Goal: Task Accomplishment & Management: Complete application form

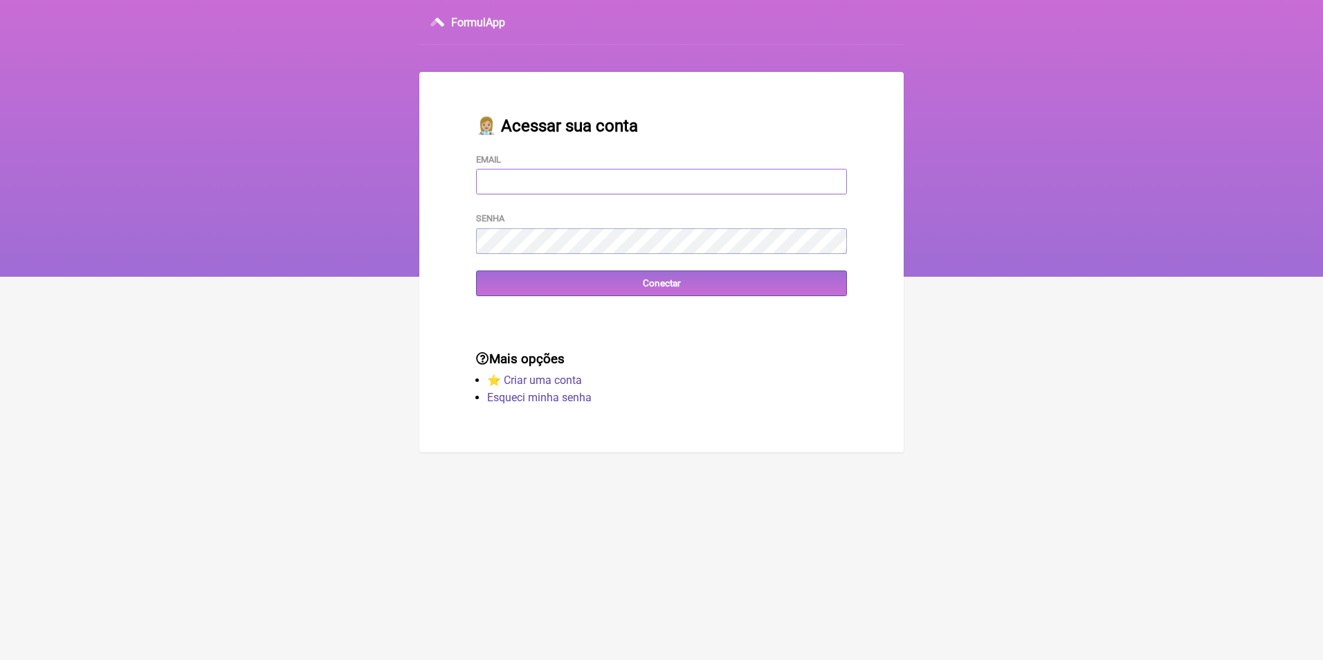
click at [518, 174] on input "Email" at bounding box center [661, 182] width 371 height 26
type input "[EMAIL_ADDRESS][DOMAIN_NAME]"
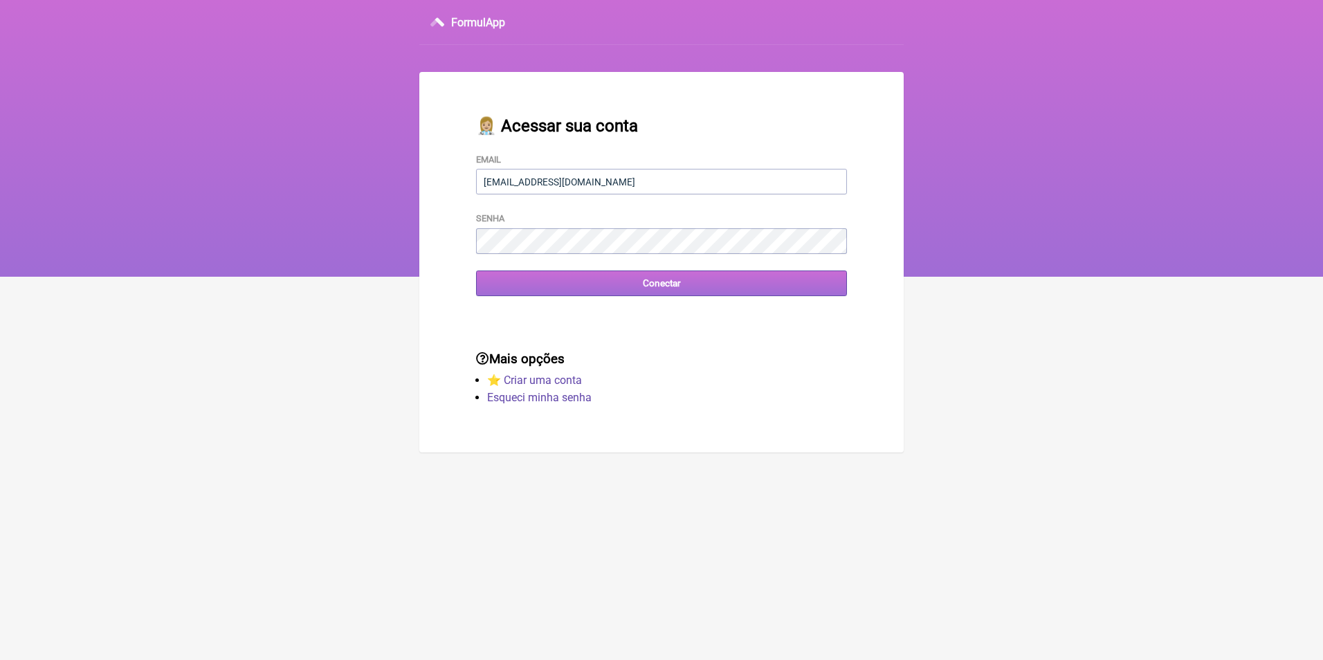
click at [660, 284] on input "Conectar" at bounding box center [661, 284] width 371 height 26
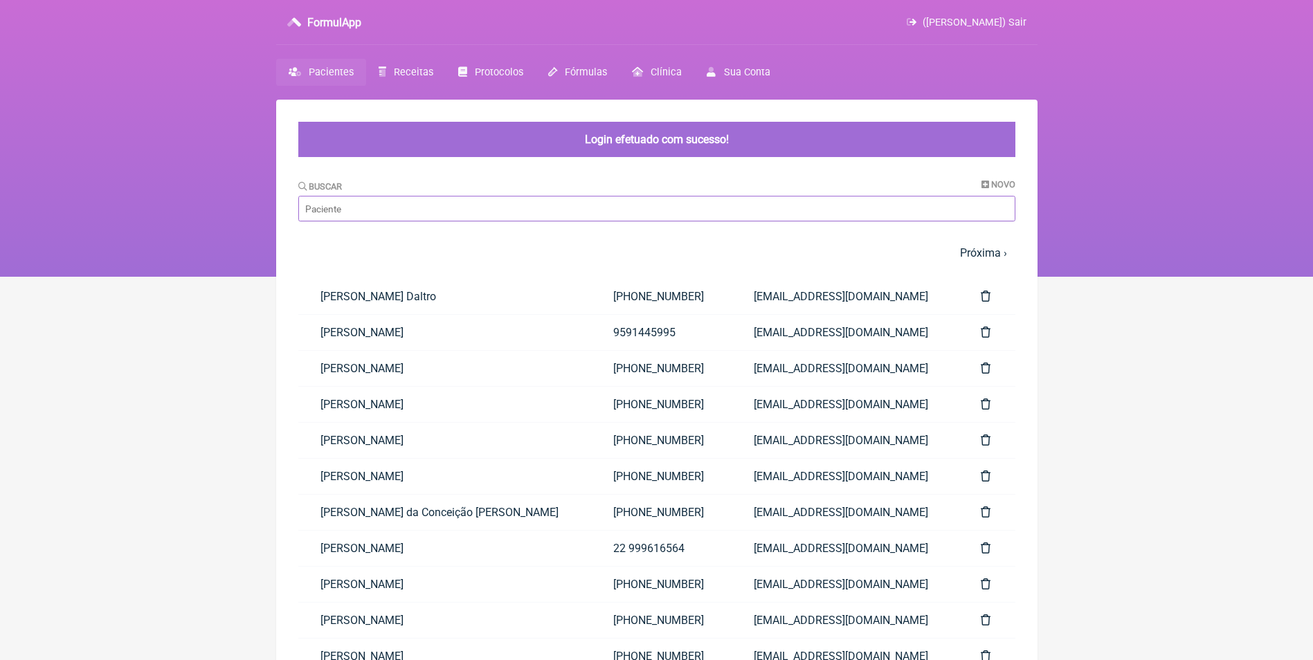
click at [645, 206] on input "Buscar" at bounding box center [656, 209] width 717 height 26
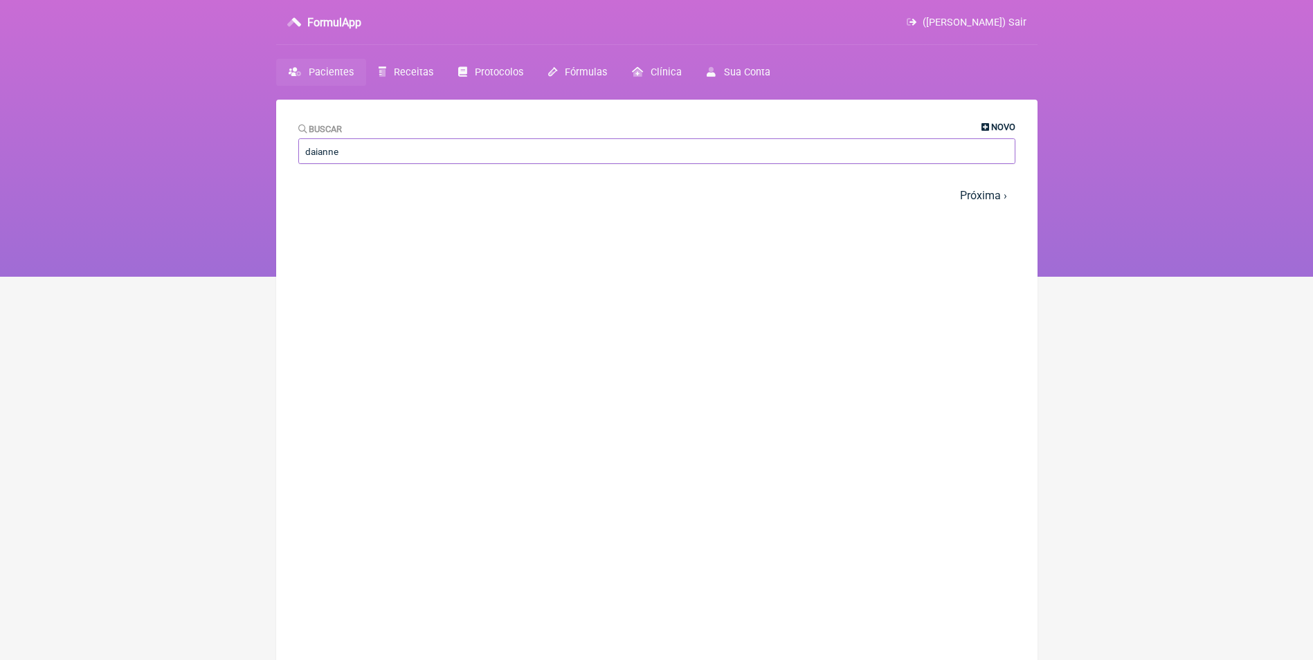
type input "daianne"
click at [1003, 129] on span "Novo" at bounding box center [1003, 127] width 24 height 10
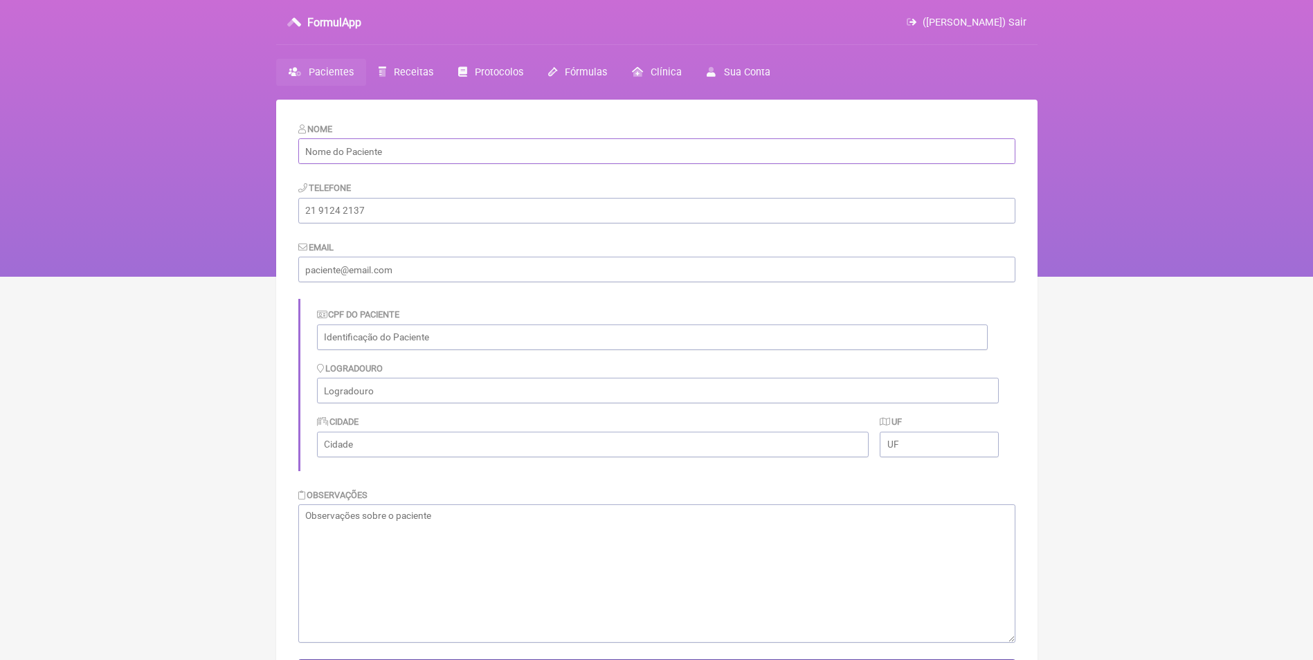
click at [459, 151] on input "text" at bounding box center [656, 151] width 717 height 26
paste input "Daianne Villar Ferreira Coutinho"
type input "Daianne Villar Ferreira Coutinho"
click at [547, 211] on input "tel" at bounding box center [656, 211] width 717 height 26
paste input "(21) 97212-1093"
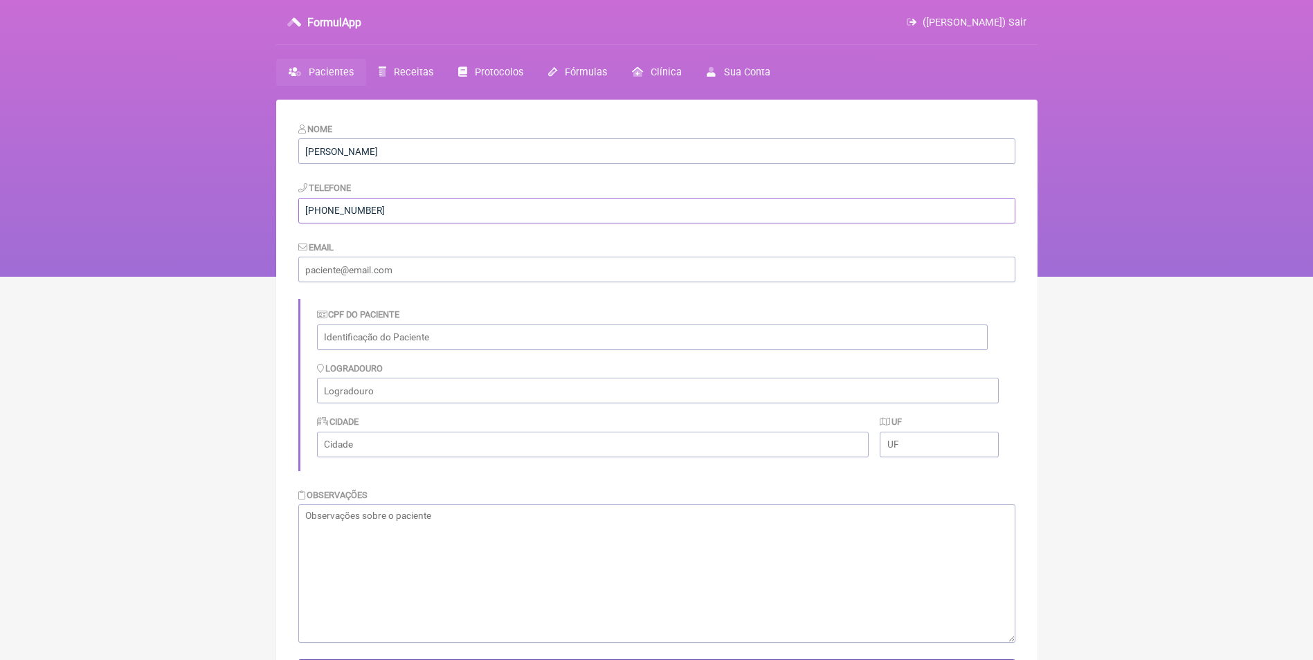
type input "(21) 97212-1093"
click at [383, 275] on input "email" at bounding box center [656, 270] width 717 height 26
paste input "daiannevf@gmail.com"
type input "daiannevf@gmail.com"
click at [433, 543] on textarea at bounding box center [656, 574] width 717 height 138
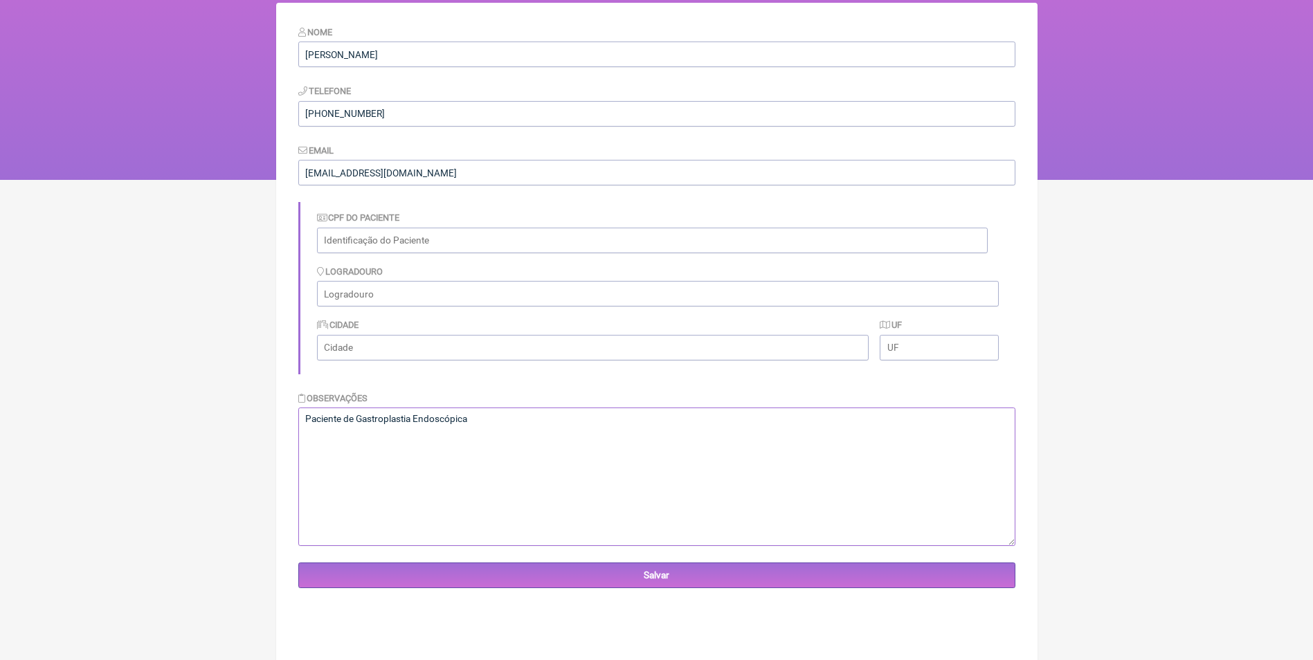
scroll to position [100, 0]
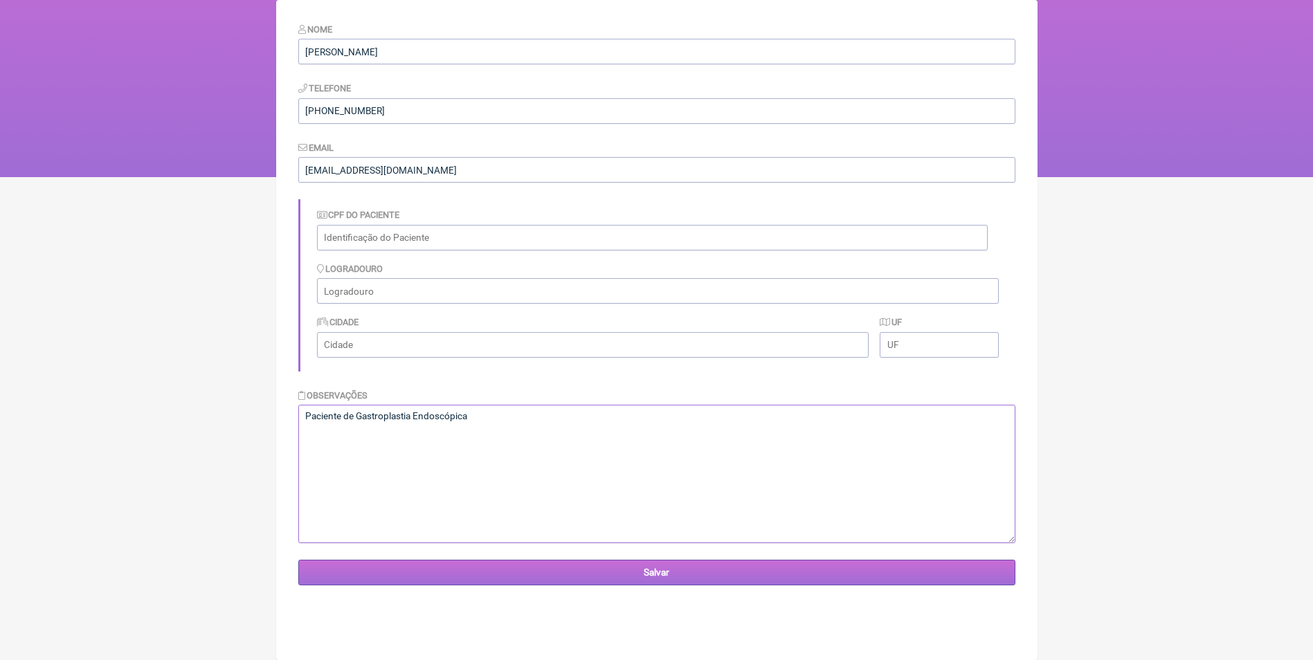
type textarea "Paciente de Gastroplastia Endoscópica"
click at [698, 573] on input "Salvar" at bounding box center [656, 573] width 717 height 26
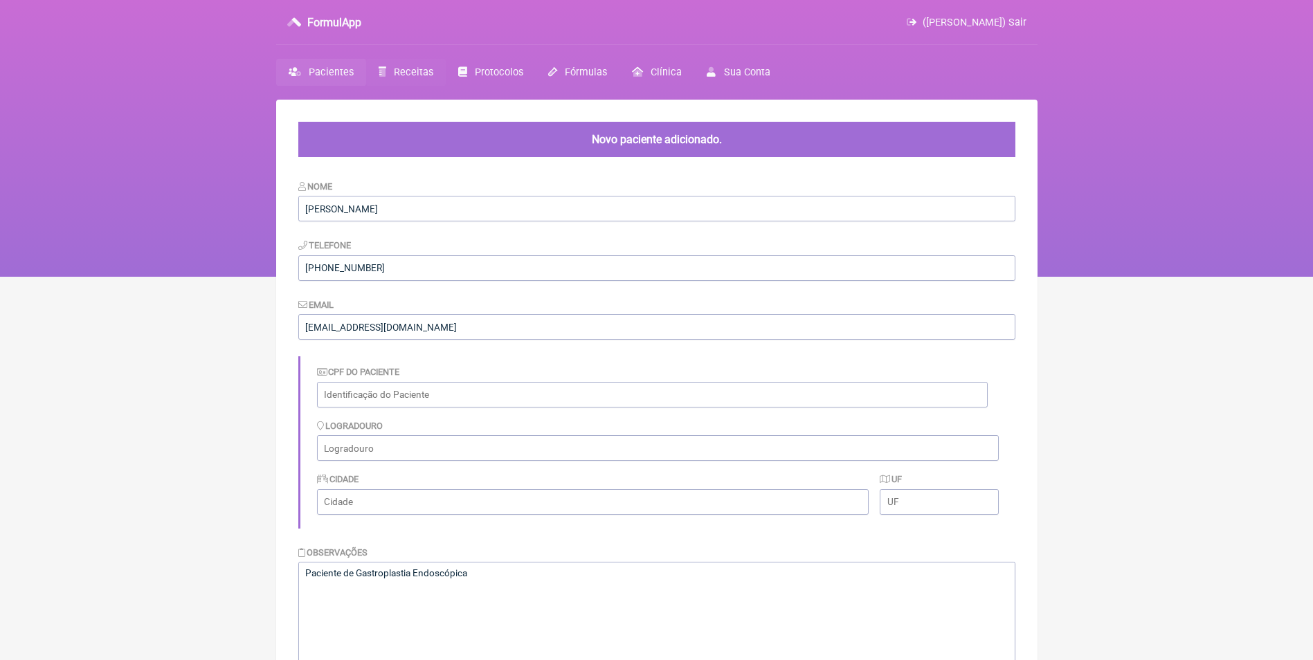
click at [396, 74] on span "Receitas" at bounding box center [413, 72] width 39 height 12
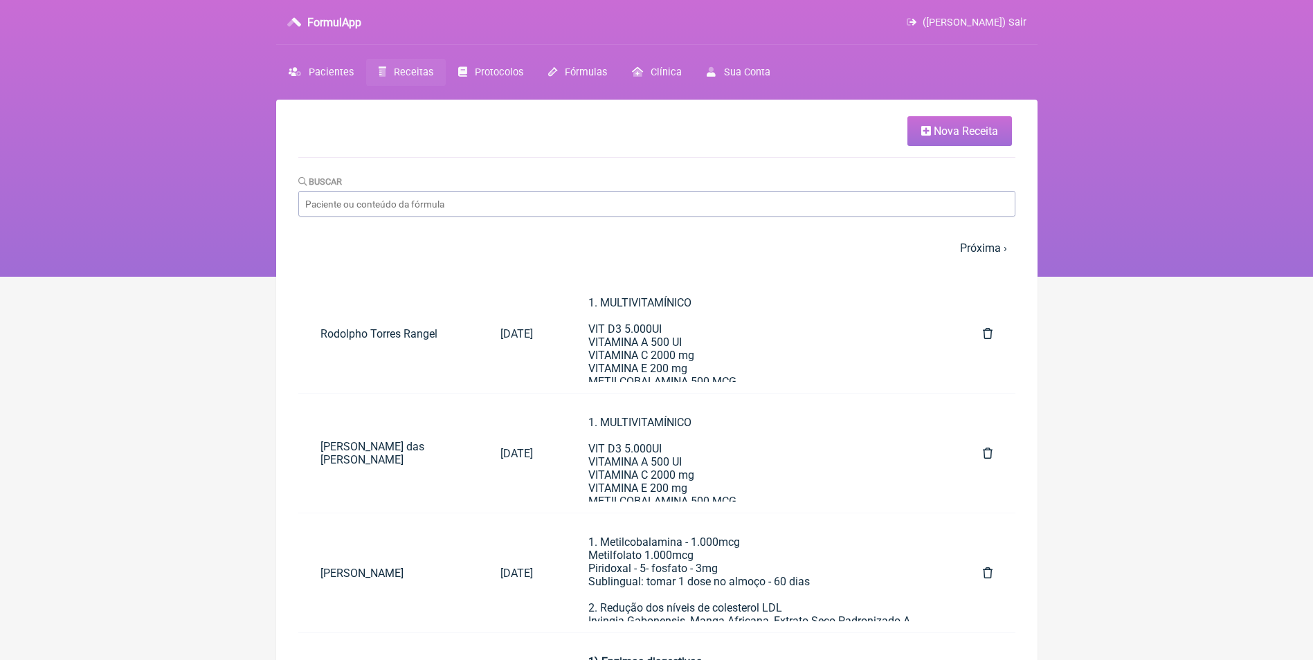
click at [947, 127] on span "Nova Receita" at bounding box center [966, 131] width 64 height 13
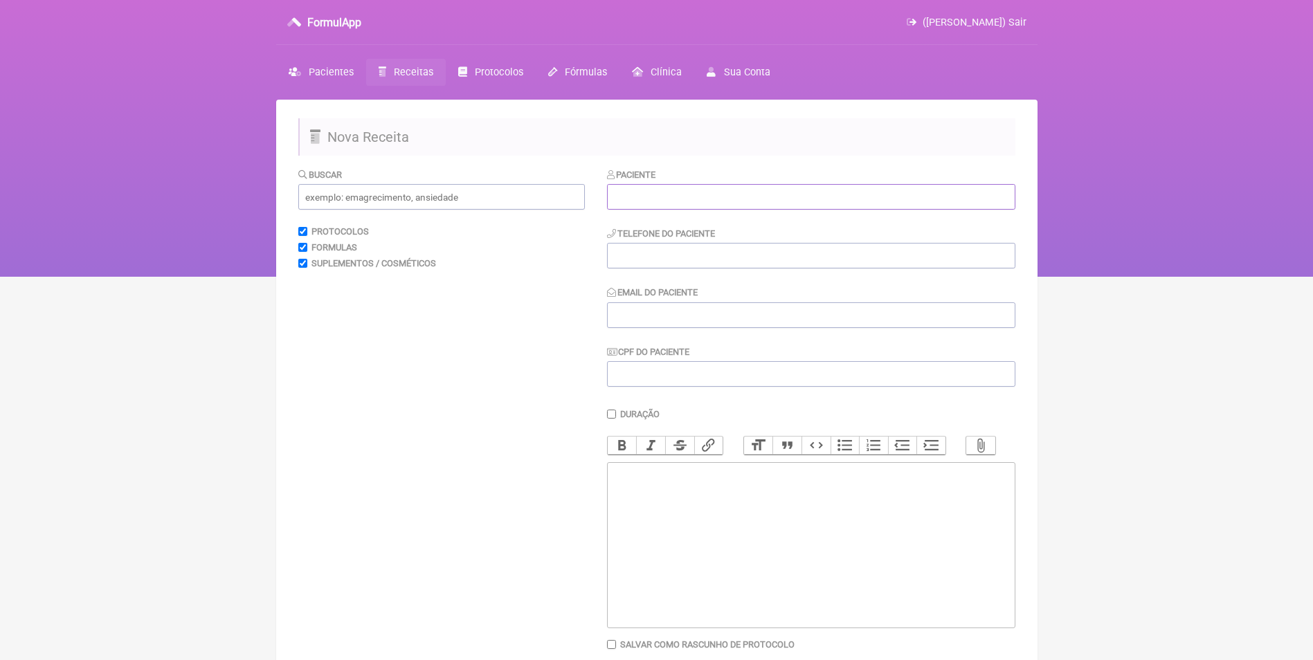
click at [756, 198] on input "text" at bounding box center [811, 197] width 408 height 26
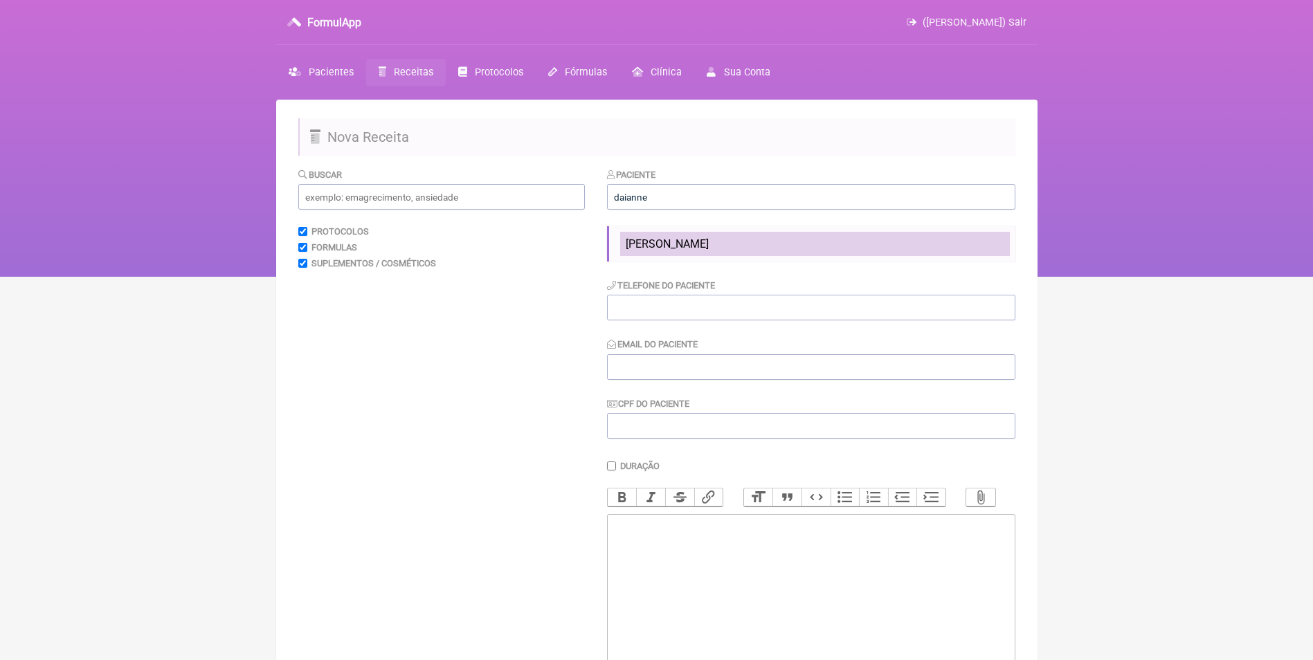
click at [709, 240] on span "[PERSON_NAME]" at bounding box center [667, 243] width 83 height 13
type input "[PERSON_NAME]"
type input "(21) 97212-1093"
type input "daiannevf@gmail.com"
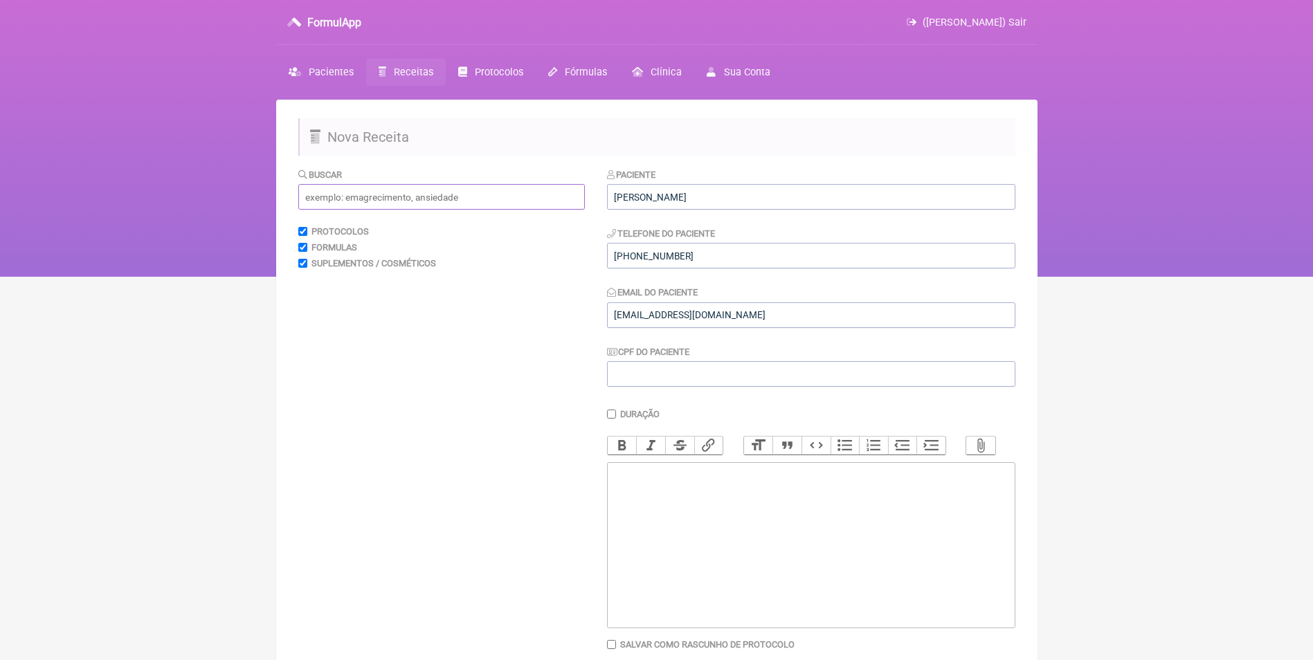
click at [493, 203] on input "text" at bounding box center [441, 197] width 287 height 26
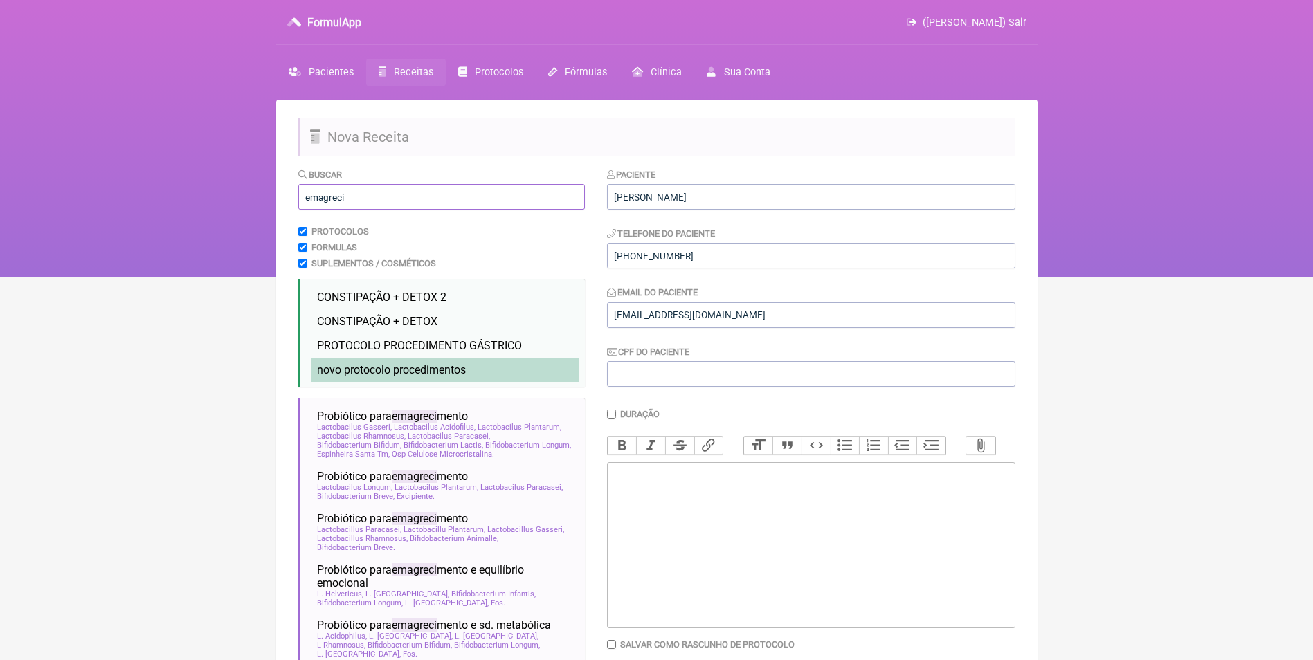
type input "emagreci"
click at [401, 370] on span "novo protocolo procedimentos" at bounding box center [391, 369] width 149 height 13
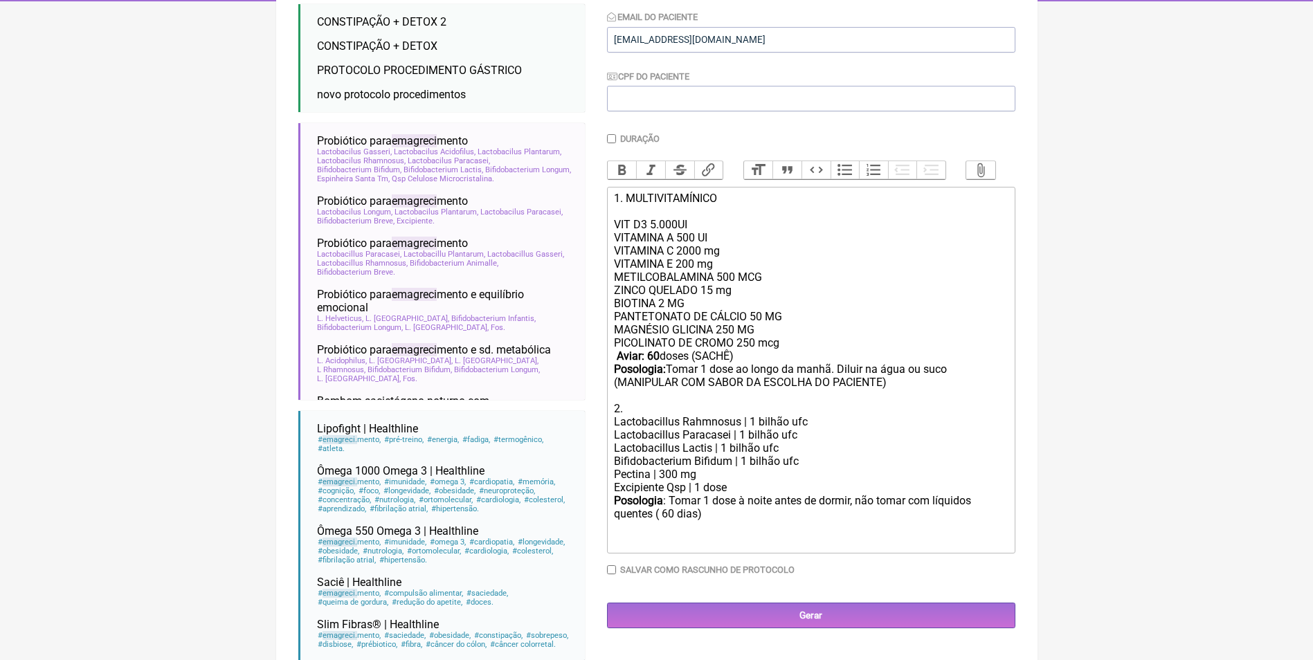
scroll to position [277, 0]
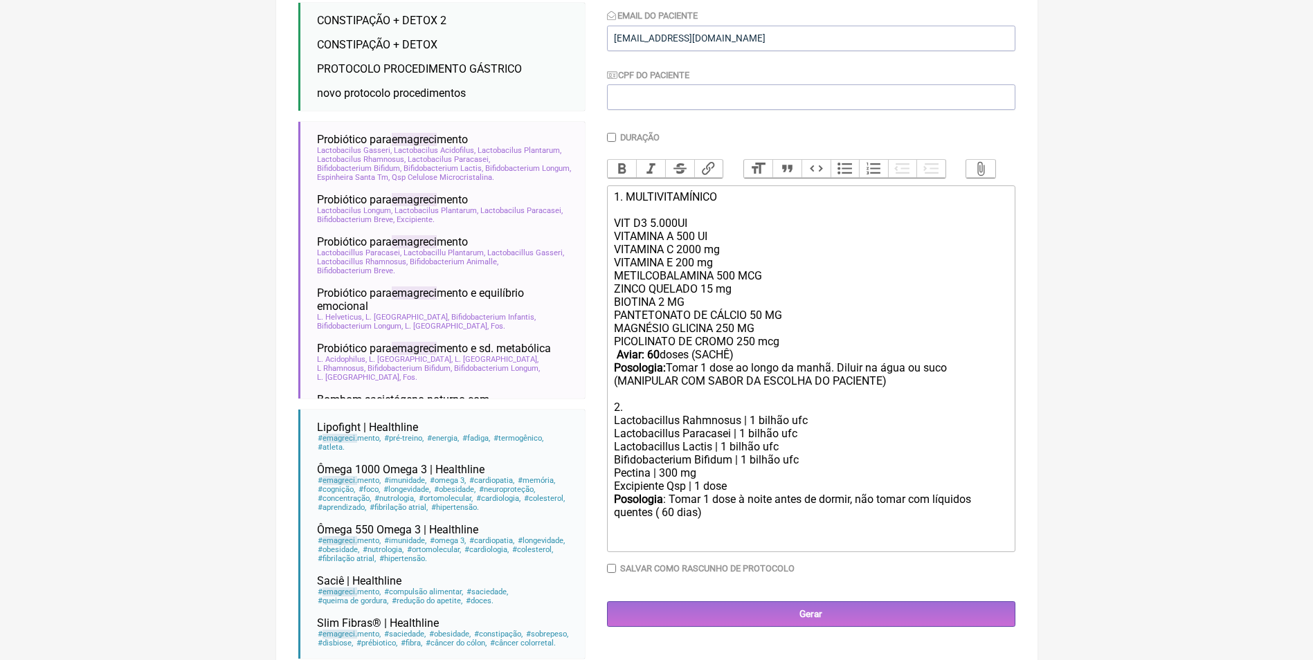
click at [654, 361] on strong "Aviar: 60" at bounding box center [638, 354] width 43 height 13
click at [678, 521] on div "Posologia : Tomar 1 dose à noite antes de dormir, não tomar com líquidos quente…" at bounding box center [810, 520] width 393 height 54
click at [833, 379] on div "PANTETONATO DE CÁLCIO 50 MG MAGNÉSIO GLICINA 250 MG PICOLINATO DE CROMO 250 mcg…" at bounding box center [810, 361] width 393 height 105
click at [864, 379] on div "PANTETONATO DE CÁLCIO 50 MG MAGNÉSIO GLICINA 250 MG PICOLINATO DE CROMO 250 mcg…" at bounding box center [810, 361] width 393 height 105
type trix-editor "<div>1. MULTIVITAMÍNICO<br><br>VIT D3 5.000UI<br>VITAMINA A 500 UI<br>&nbsp;VIT…"
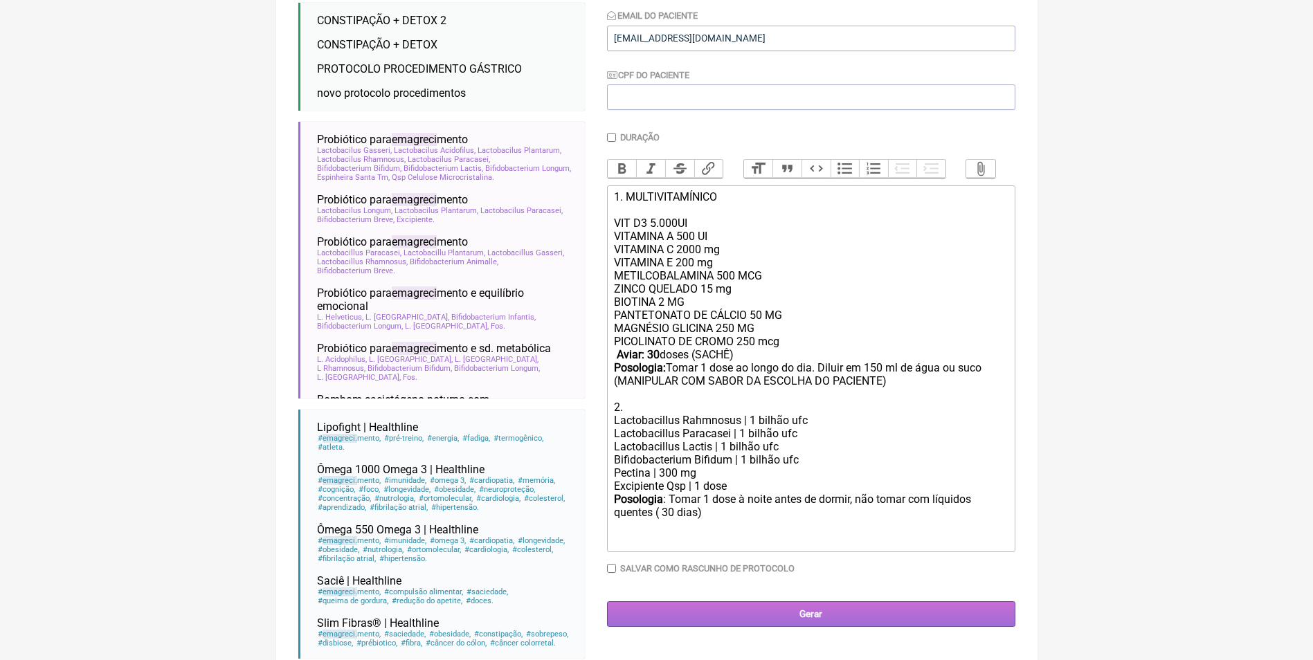
click at [828, 627] on input "Gerar" at bounding box center [811, 614] width 408 height 26
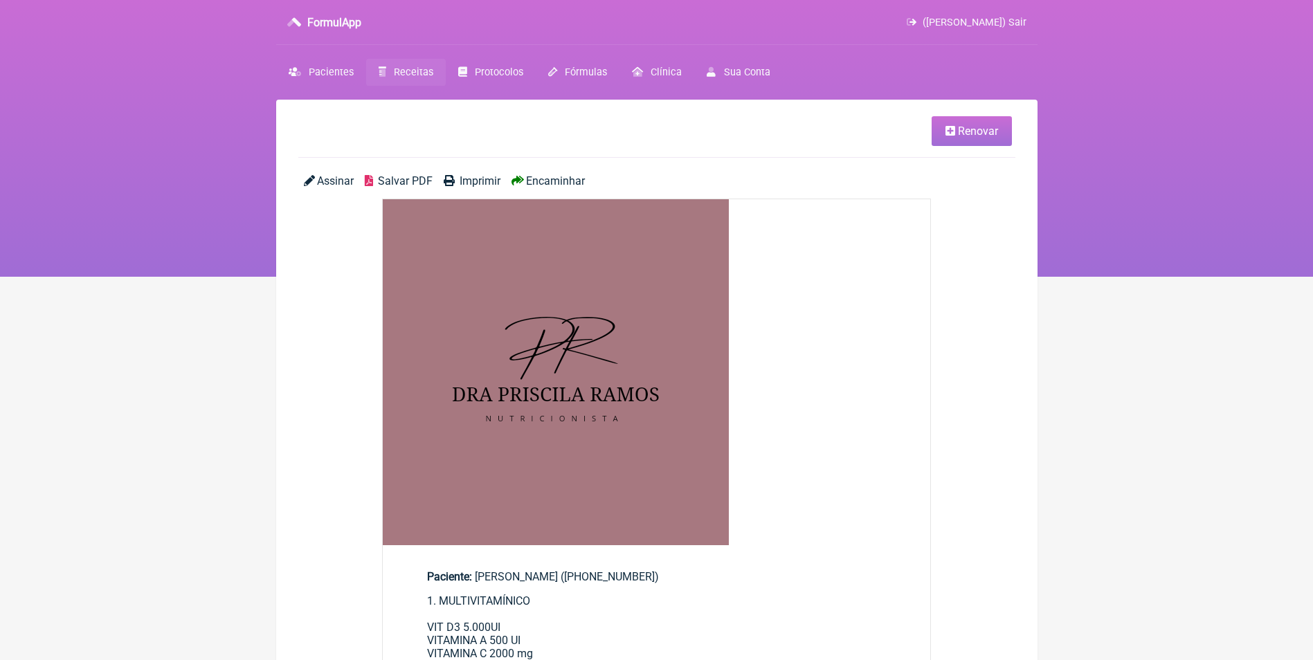
click at [555, 183] on span "Encaminhar" at bounding box center [555, 180] width 59 height 13
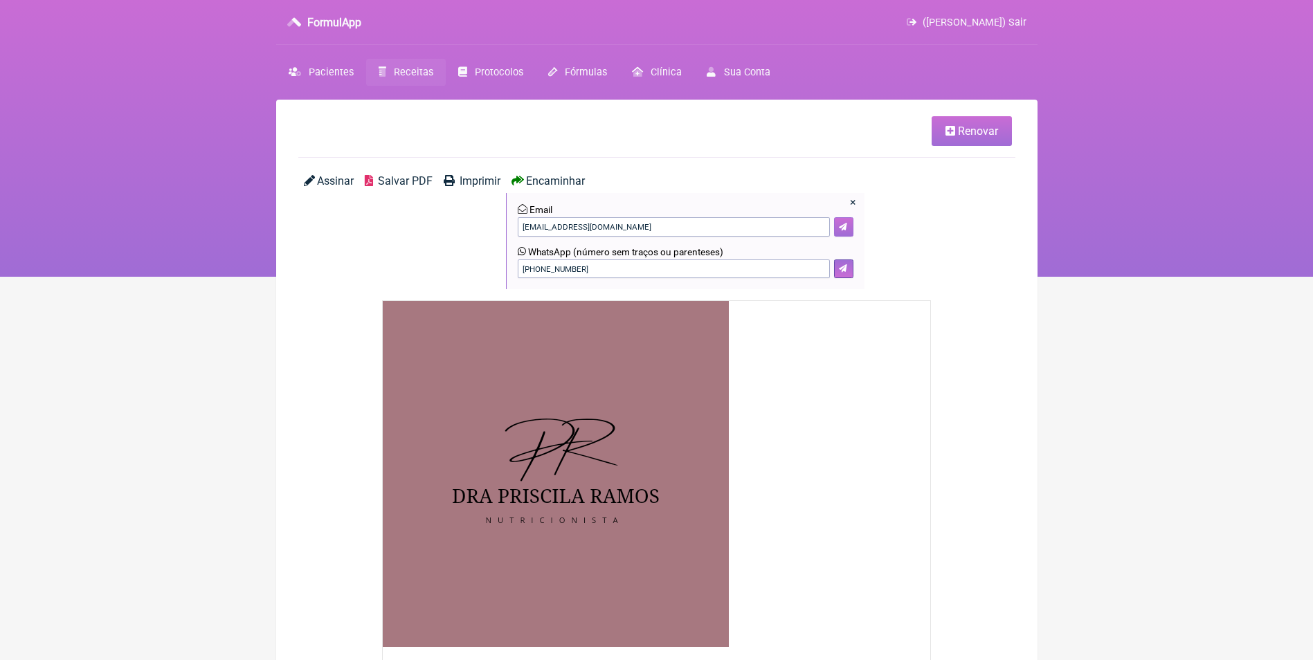
click at [845, 228] on icon at bounding box center [843, 227] width 8 height 8
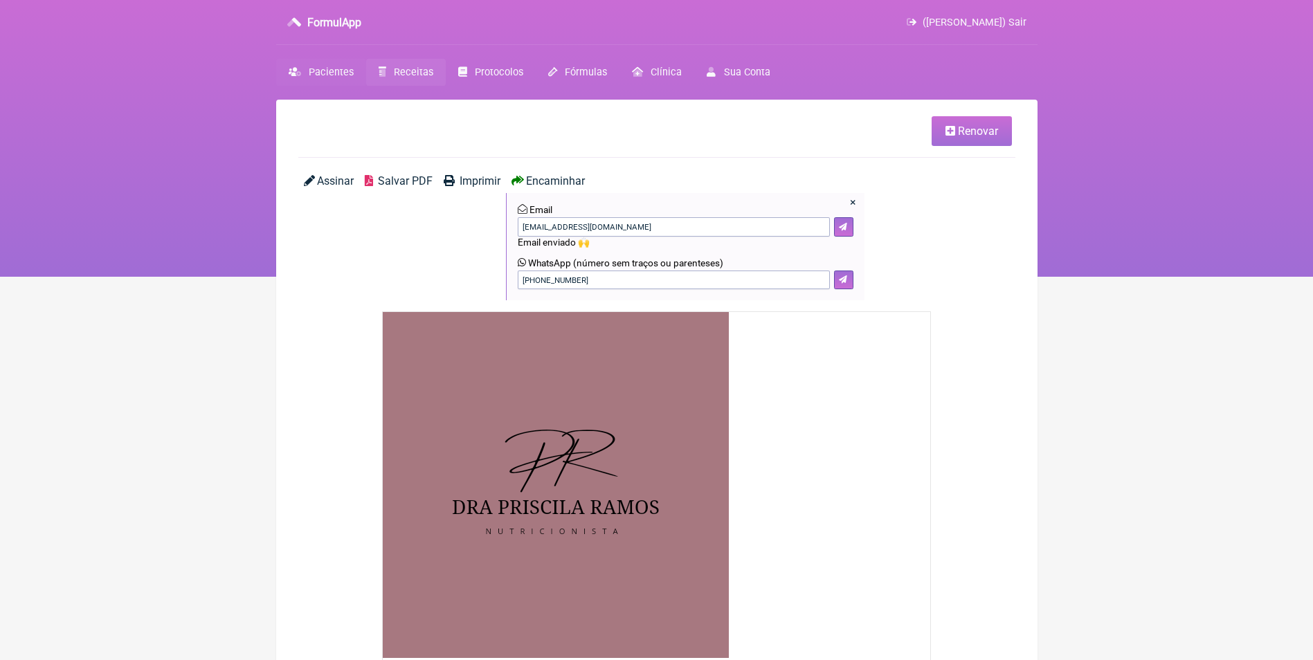
click at [327, 73] on span "Pacientes" at bounding box center [331, 72] width 45 height 12
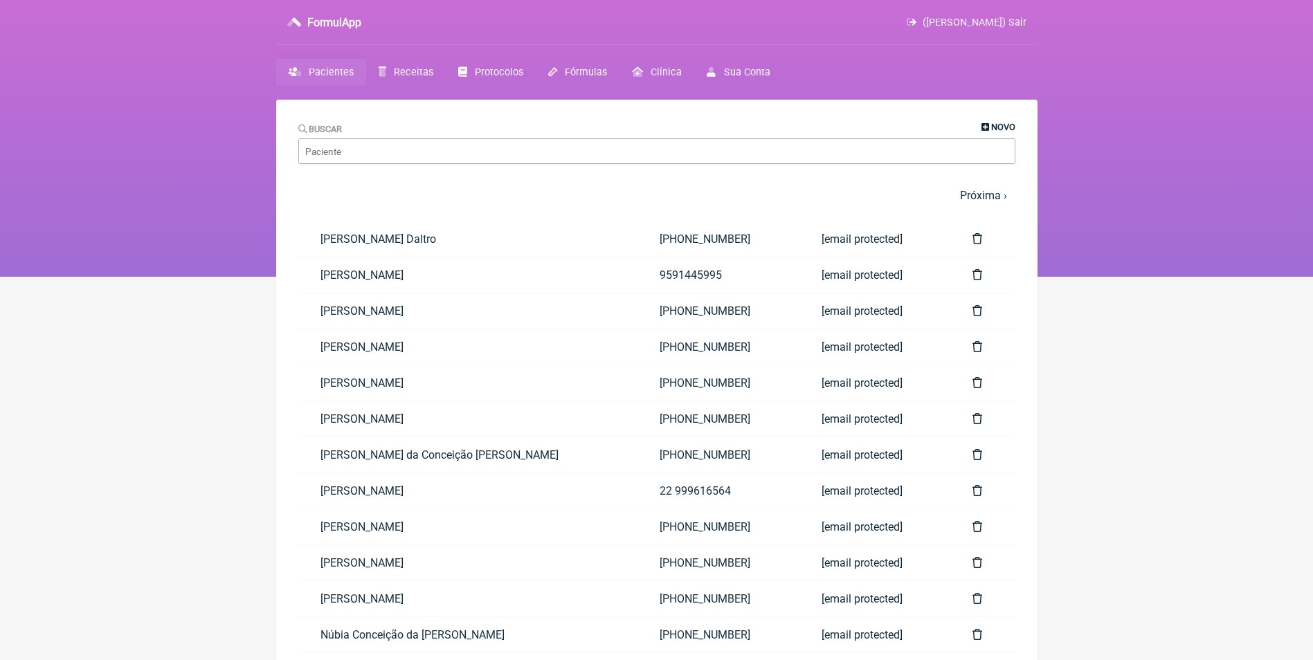
click at [998, 127] on span "Novo" at bounding box center [1003, 127] width 24 height 10
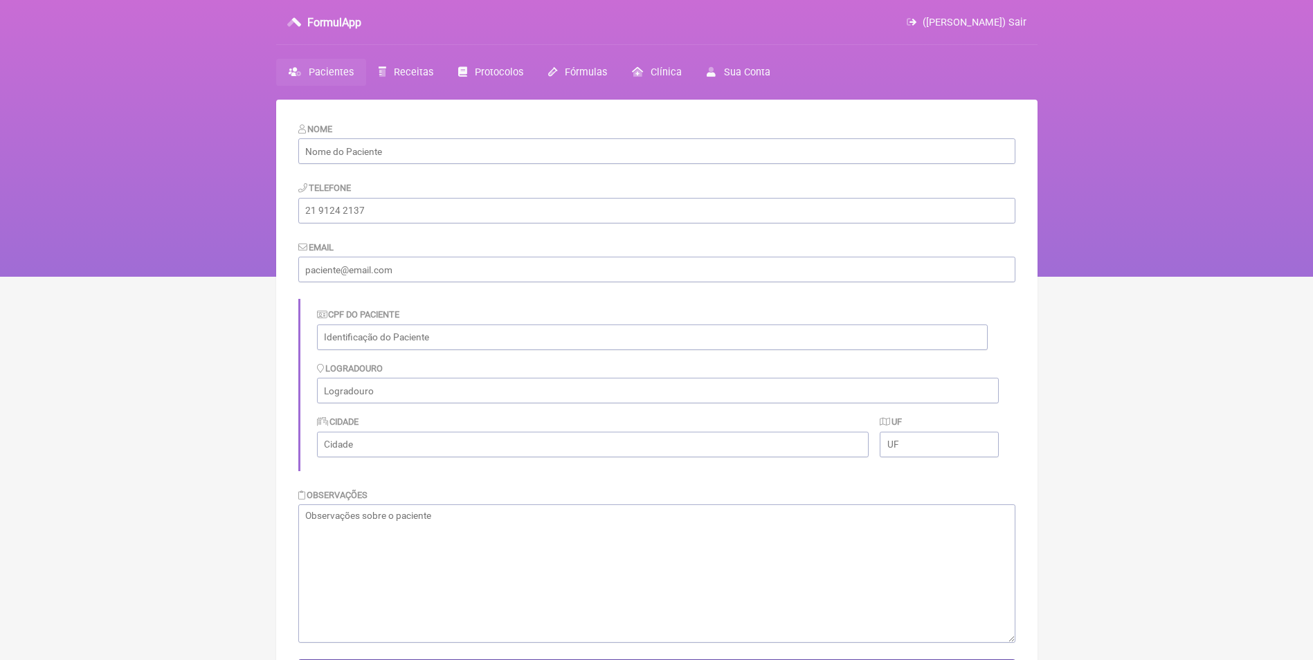
click at [557, 166] on form "Nome Telefone Email CPF do Paciente Logradouro Cidade UF Observações Salvar" at bounding box center [656, 403] width 717 height 563
click at [552, 151] on input "text" at bounding box center [656, 151] width 717 height 26
click at [378, 146] on input "text" at bounding box center [656, 151] width 717 height 26
paste input "[PERSON_NAME] Priori"
type input "[PERSON_NAME] Priori"
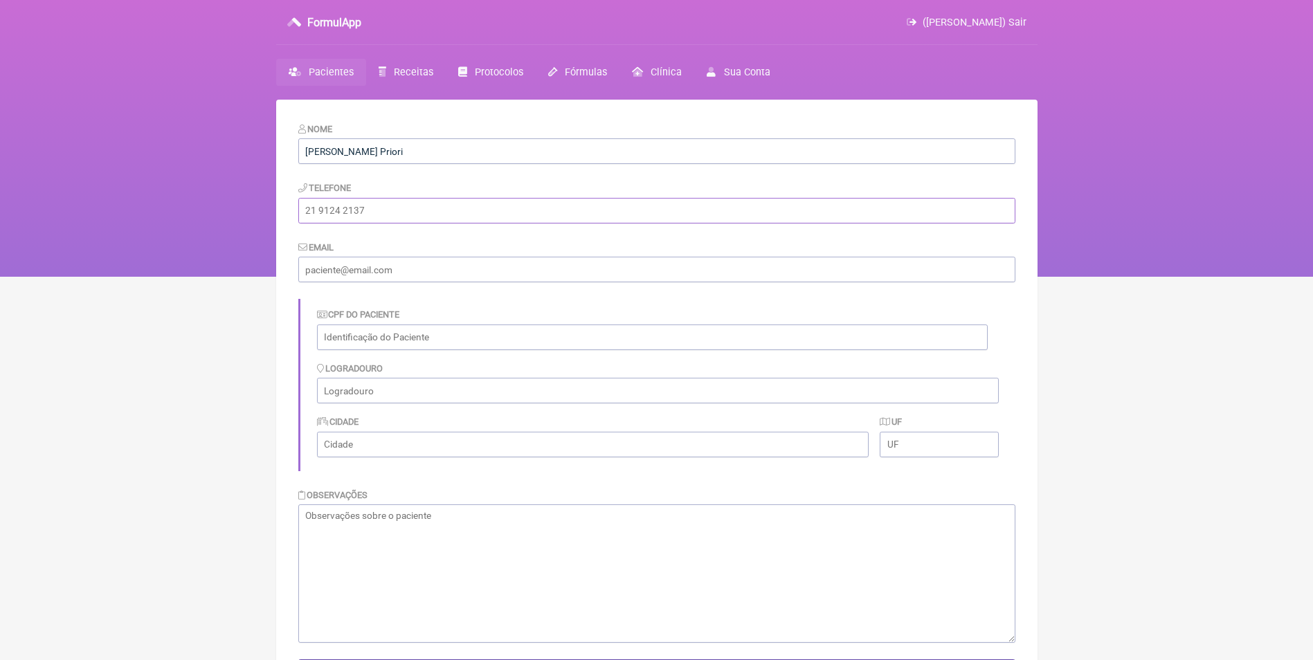
click at [386, 208] on input "tel" at bounding box center [656, 211] width 717 height 26
paste input "(21) 98330-2958"
type input "(21) 98330-2958"
click at [359, 263] on input "email" at bounding box center [656, 270] width 717 height 26
paste input "fabianapriori25@gmail.com"
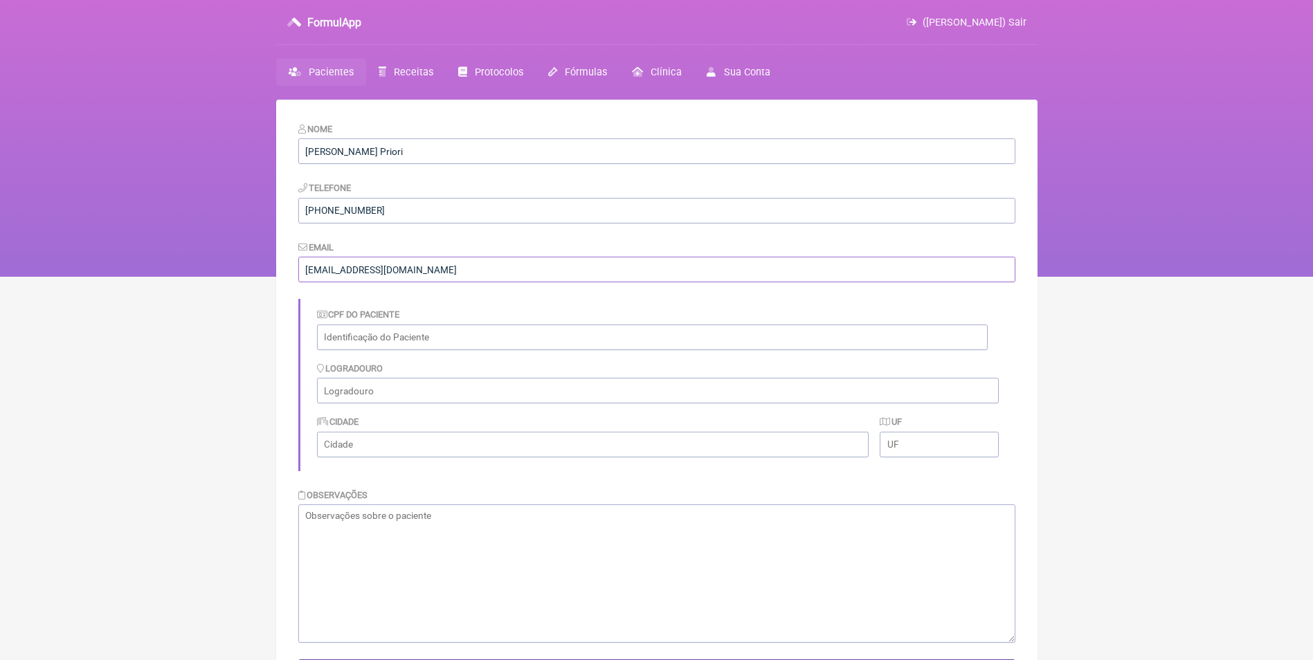
type input "fabianapriori25@gmail.com"
click at [410, 551] on textarea at bounding box center [656, 574] width 717 height 138
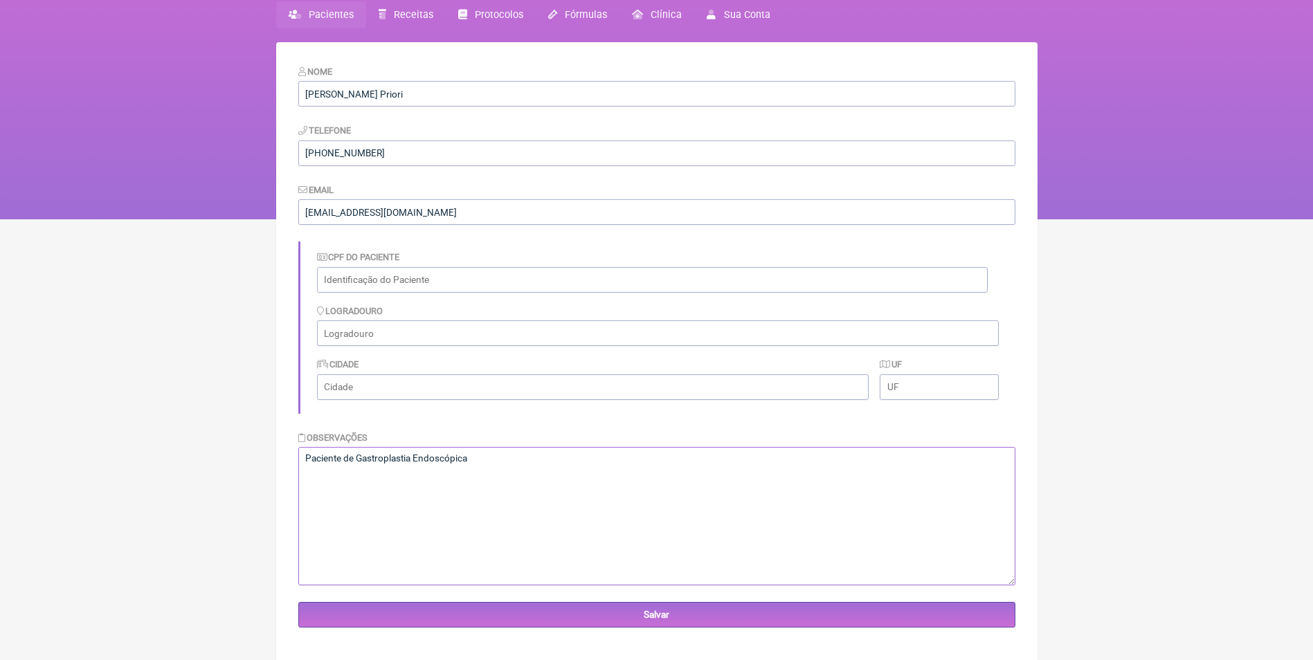
scroll to position [100, 0]
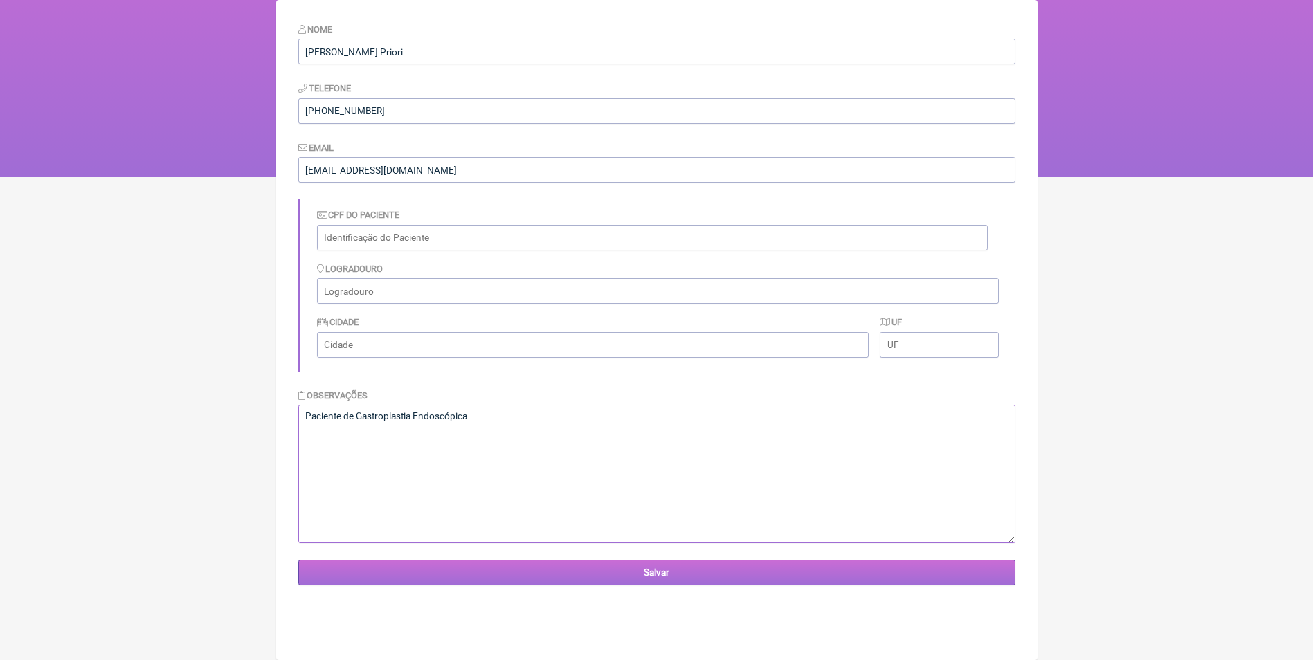
type textarea "Paciente de Gastroplastia Endoscópica"
click at [661, 571] on input "Salvar" at bounding box center [656, 573] width 717 height 26
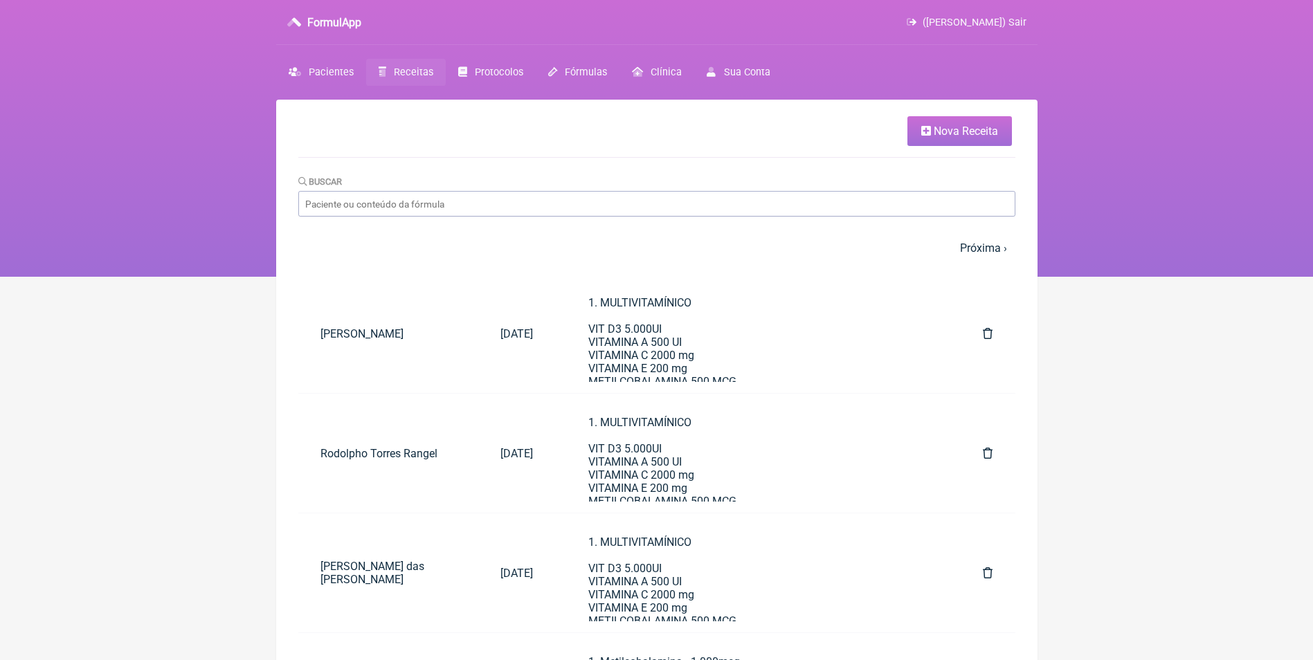
click at [943, 132] on span "Nova Receita" at bounding box center [966, 131] width 64 height 13
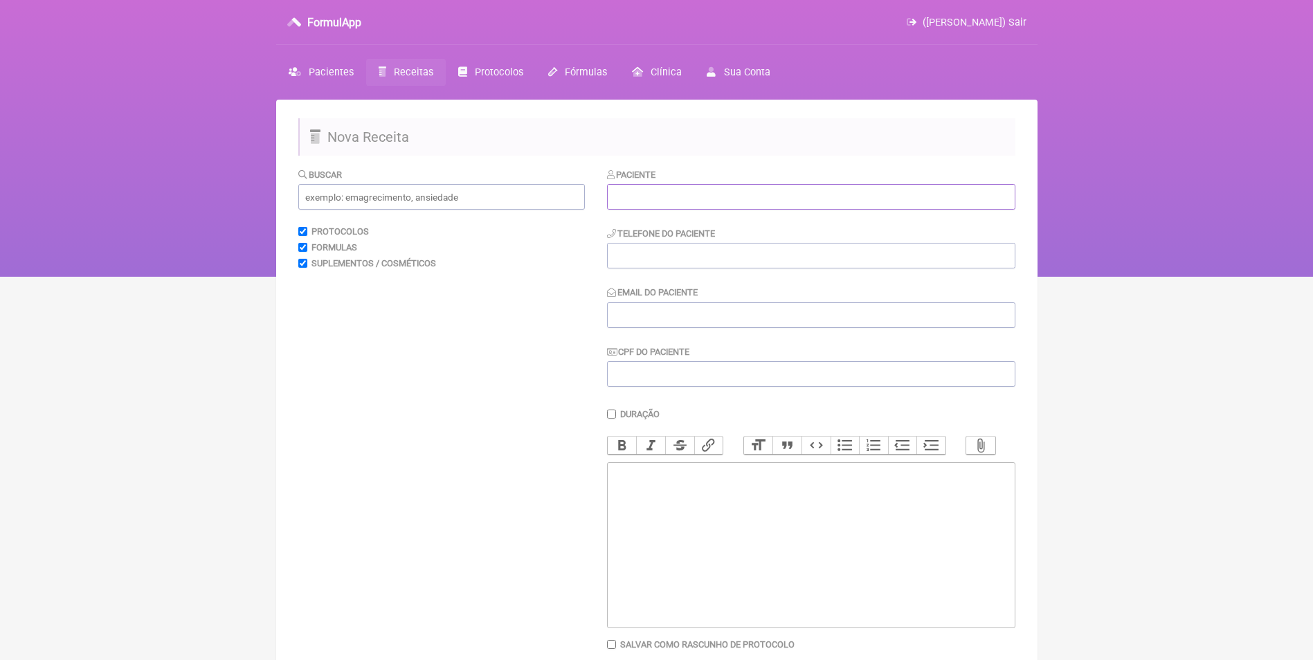
click at [767, 201] on input "text" at bounding box center [811, 197] width 408 height 26
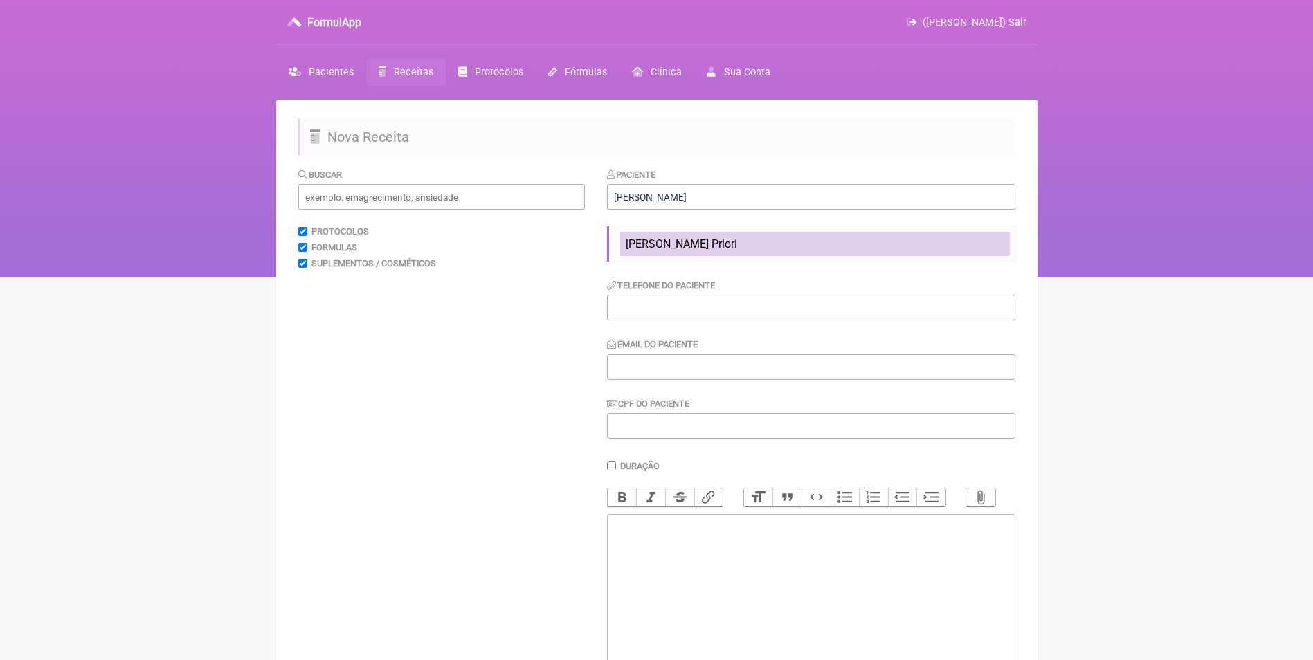
click at [707, 245] on span "[PERSON_NAME] Priori" at bounding box center [681, 243] width 111 height 13
type input "[PERSON_NAME] Priori"
type input "[PHONE_NUMBER]"
type input "[EMAIL_ADDRESS][DOMAIN_NAME]"
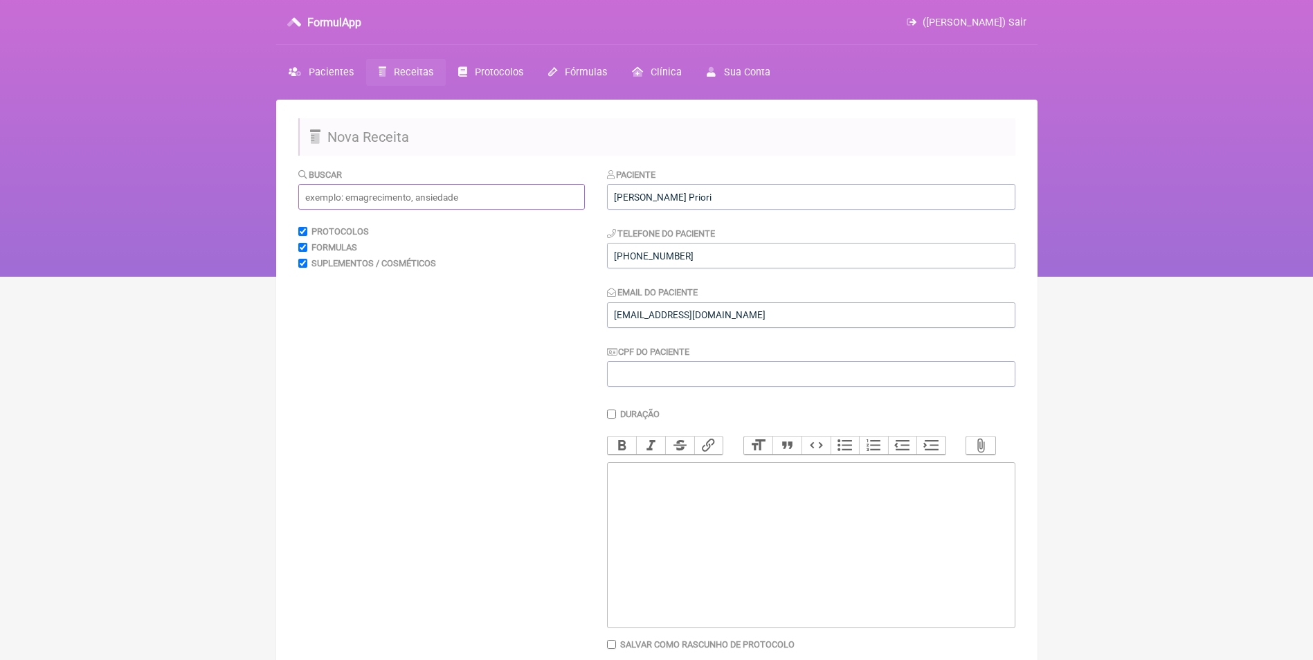
click at [513, 199] on input "text" at bounding box center [441, 197] width 287 height 26
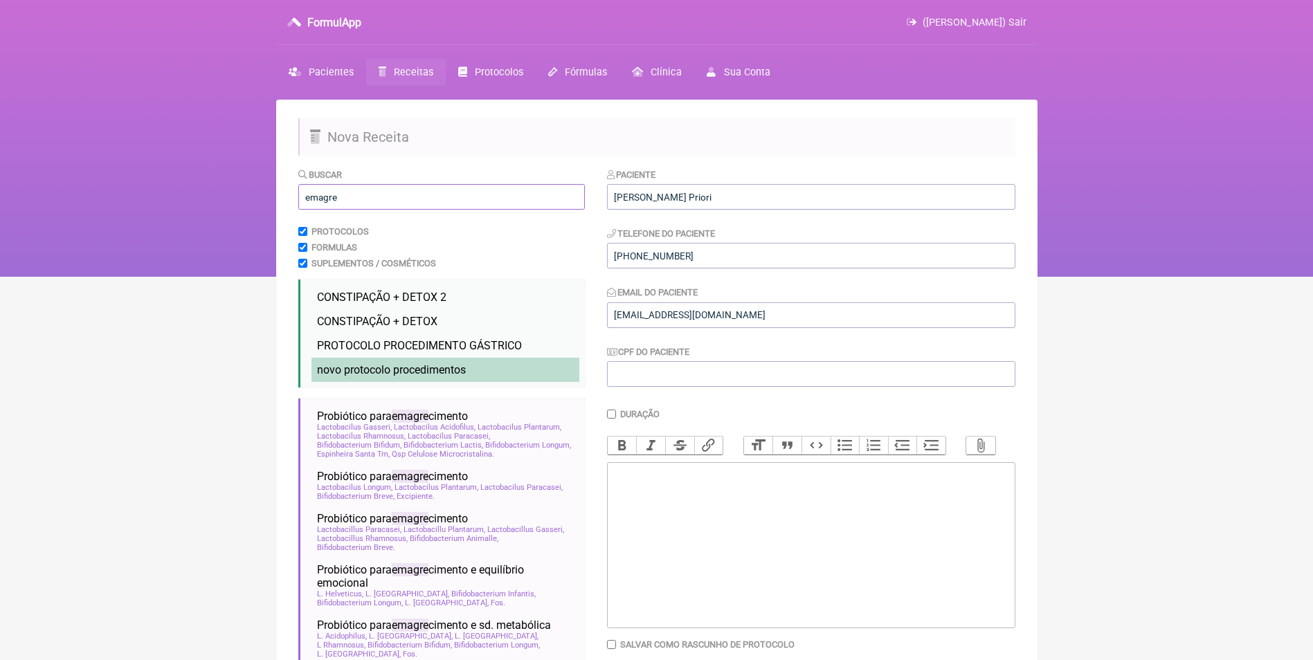
type input "emagre"
click at [378, 372] on span "novo protocolo procedimentos" at bounding box center [391, 369] width 149 height 13
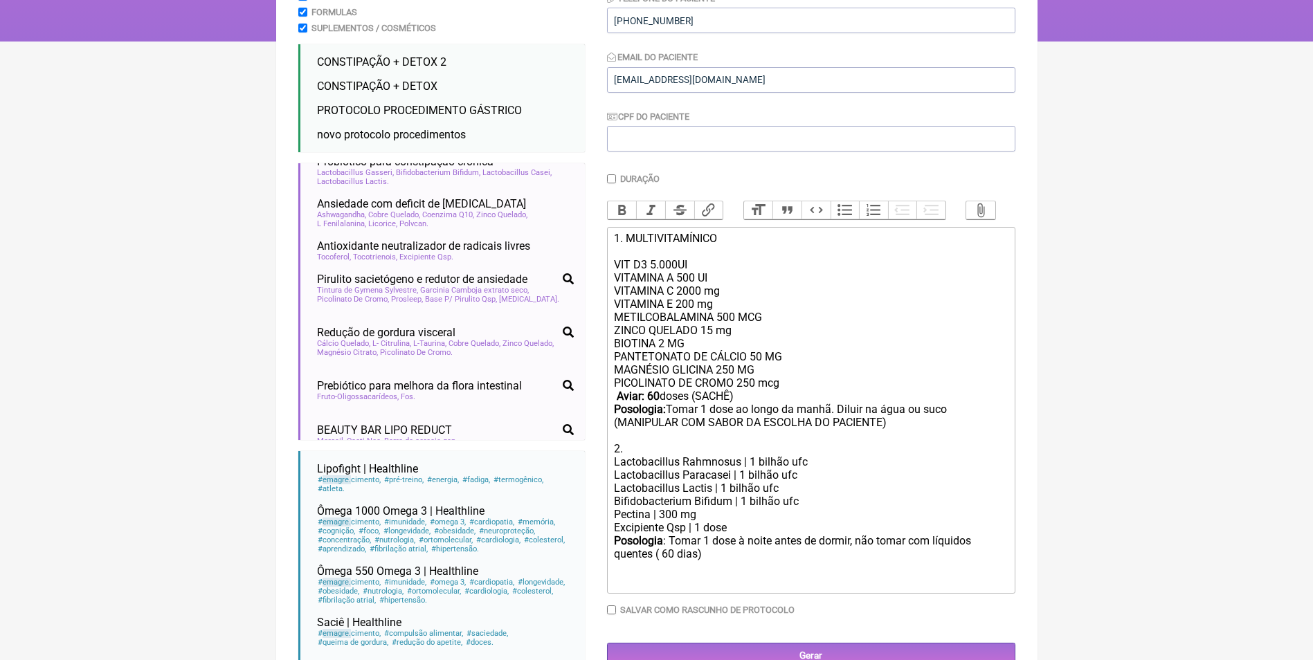
scroll to position [277, 0]
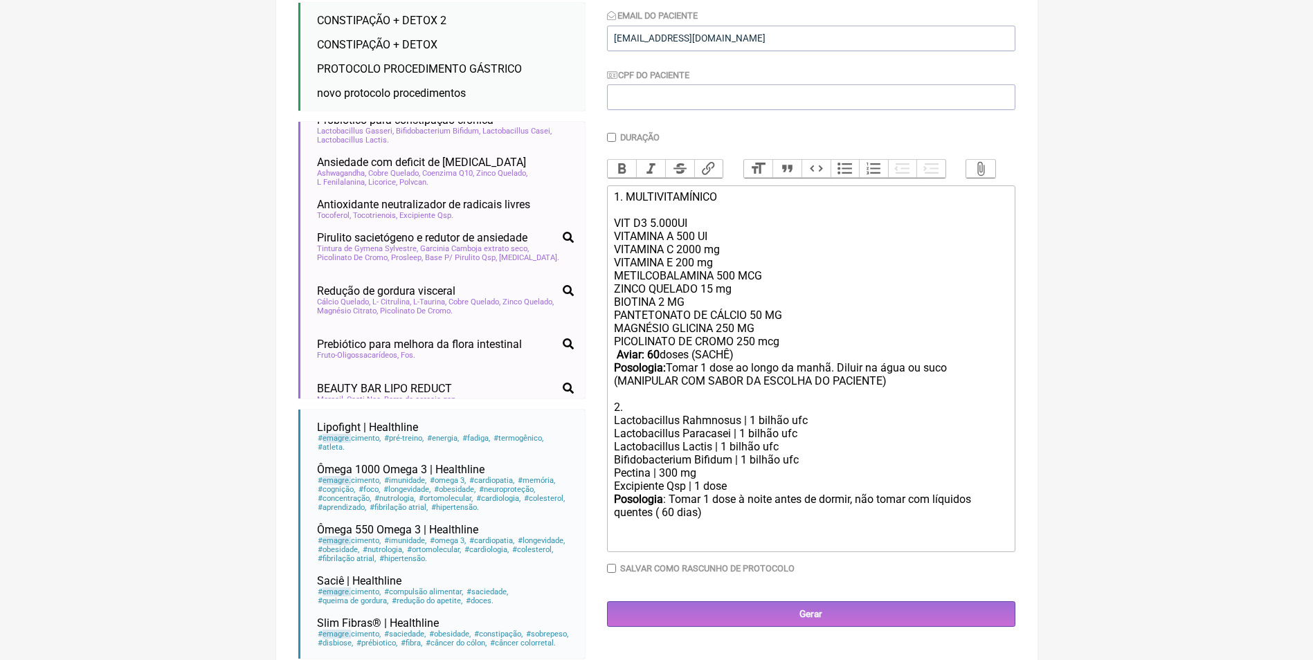
click at [654, 361] on strong "Aviar: 60" at bounding box center [638, 354] width 43 height 13
click at [833, 384] on div "PANTETONATO DE CÁLCIO 50 MG MAGNÉSIO GLICINA 250 MG PICOLINATO DE CROMO 250 mcg…" at bounding box center [810, 361] width 393 height 105
click at [865, 379] on div "PANTETONATO DE CÁLCIO 50 MG MAGNÉSIO GLICINA 250 MG PICOLINATO DE CROMO 250 mcg…" at bounding box center [810, 361] width 393 height 105
click at [680, 524] on div "Posologia : Tomar 1 dose à noite antes de dormir, não tomar com líquidos quente…" at bounding box center [810, 520] width 393 height 54
type trix-editor "<div>1. MULTIVITAMÍNICO<br><br>VIT D3 5.000UI<br>VITAMINA A 500 UI<br>&nbsp;VIT…"
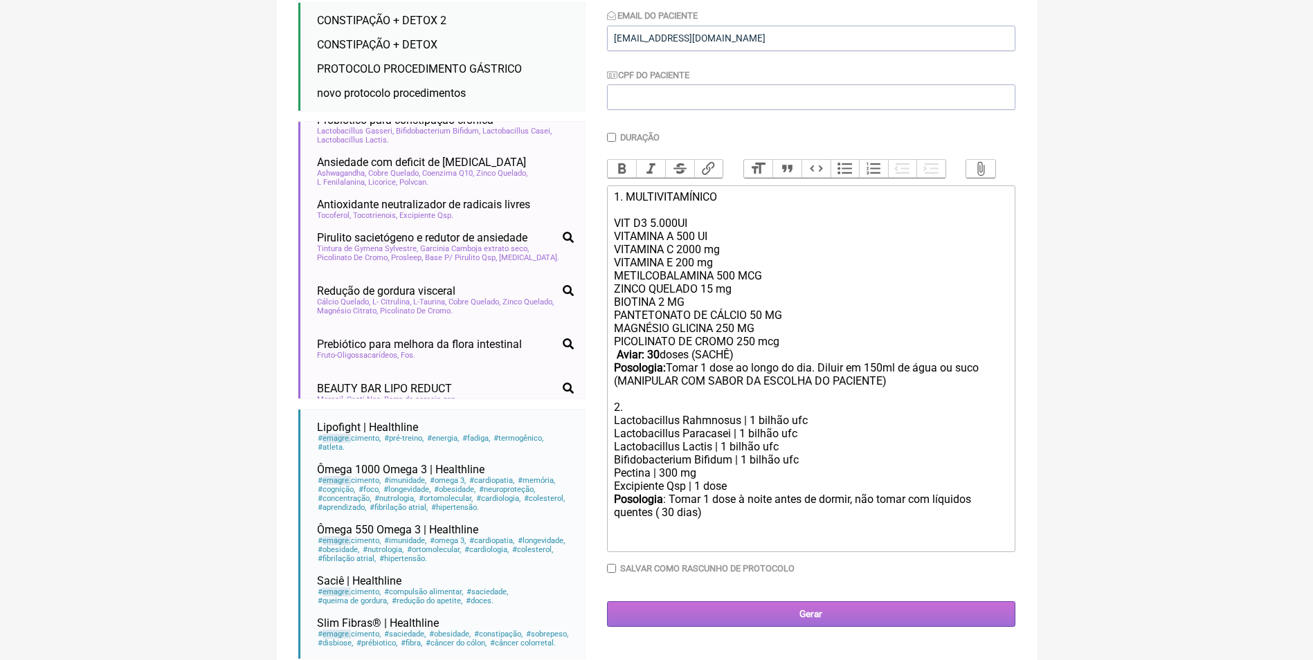
click at [814, 621] on input "Gerar" at bounding box center [811, 614] width 408 height 26
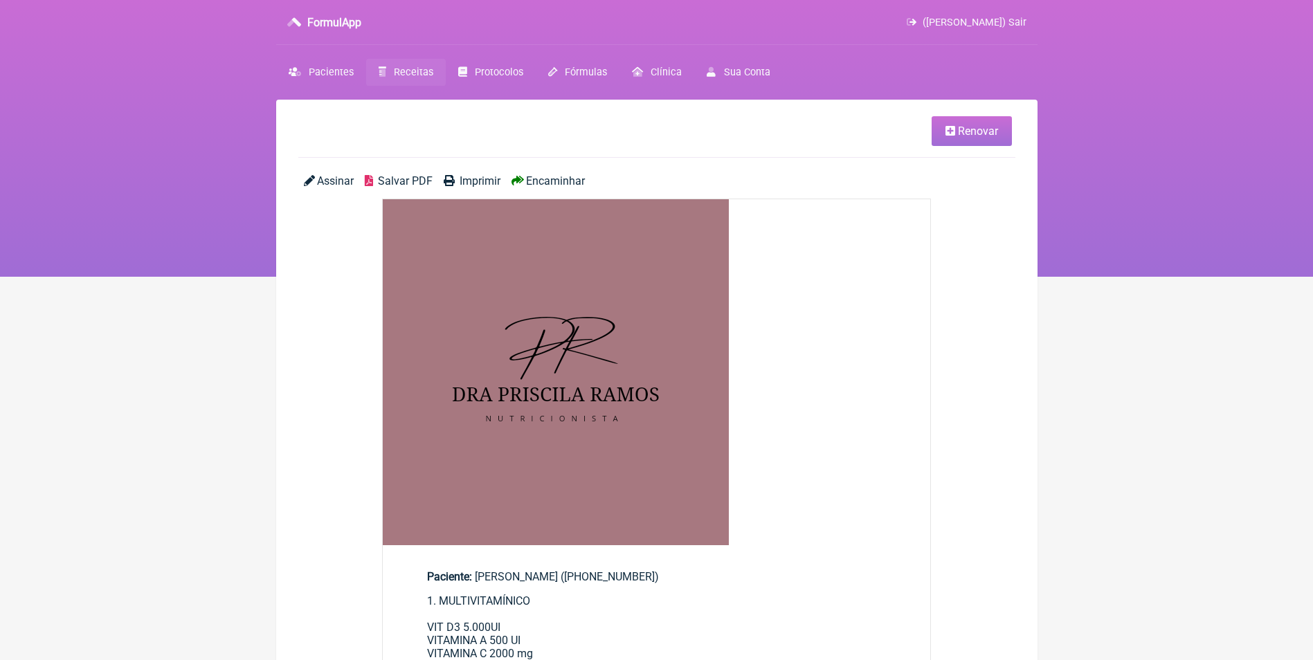
click at [575, 182] on span "Encaminhar" at bounding box center [555, 180] width 59 height 13
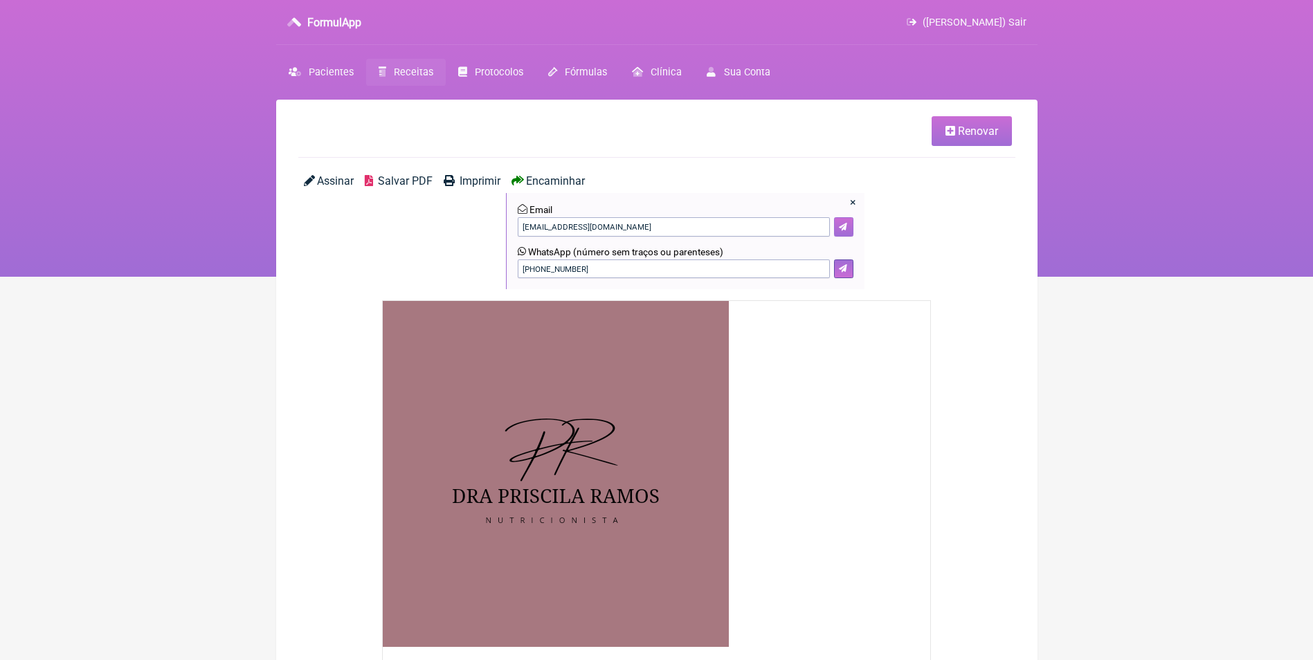
click at [847, 228] on icon at bounding box center [843, 227] width 8 height 8
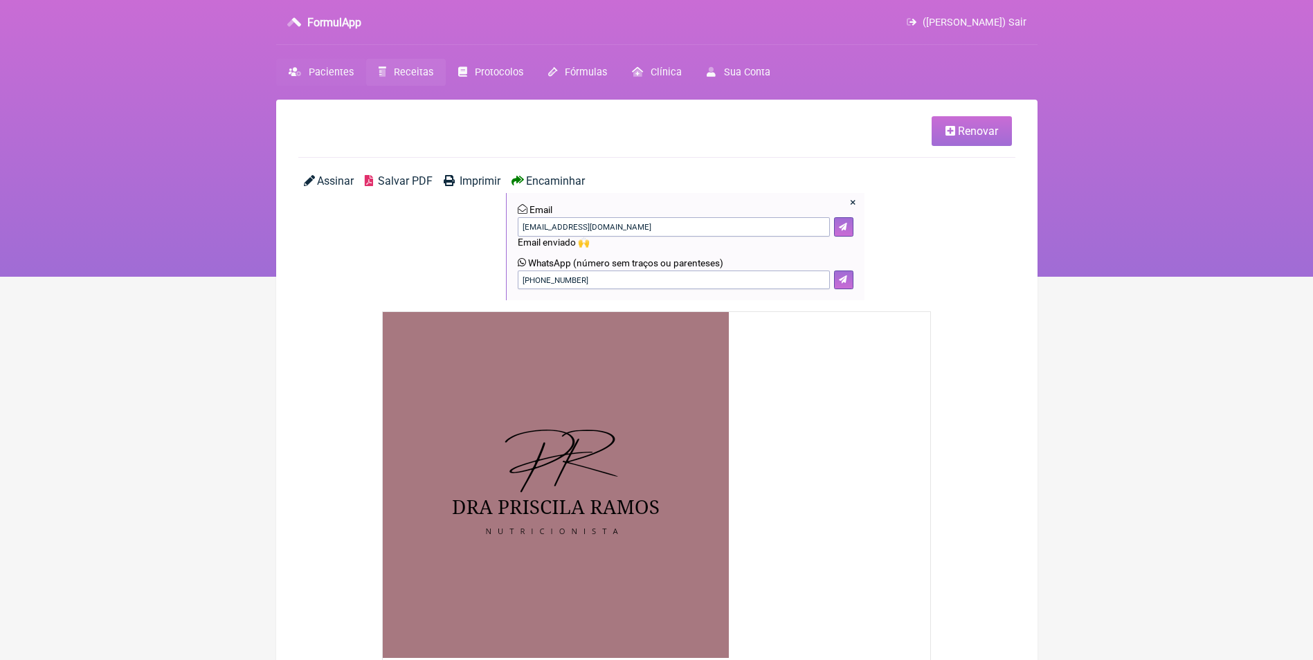
click at [316, 75] on span "Pacientes" at bounding box center [331, 72] width 45 height 12
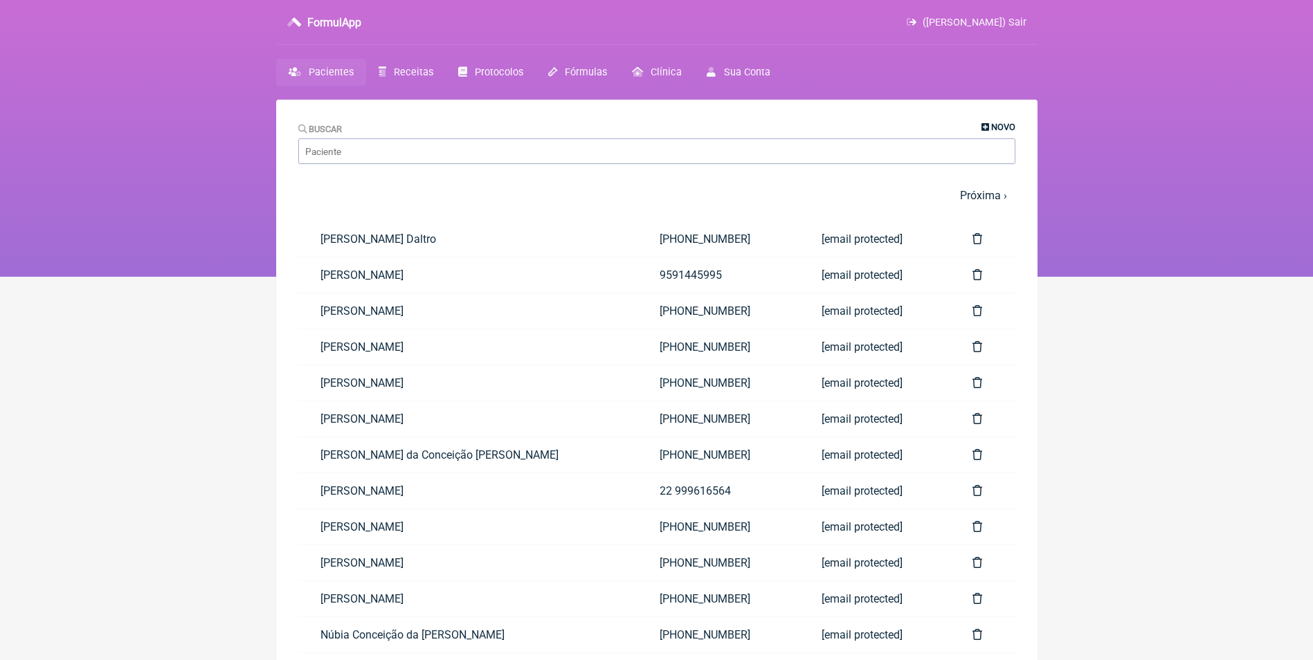
click at [991, 125] on span "Novo" at bounding box center [1003, 127] width 24 height 10
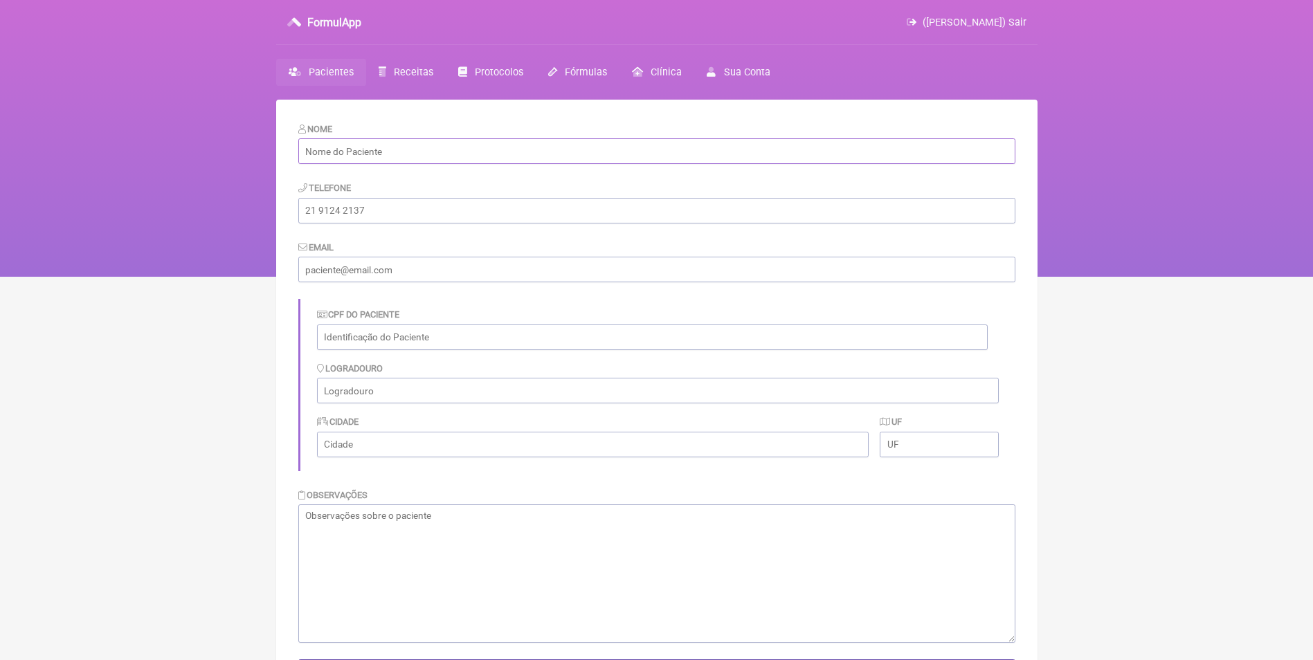
drag, startPoint x: 476, startPoint y: 151, endPoint x: 464, endPoint y: 138, distance: 17.1
click at [476, 151] on input "text" at bounding box center [656, 151] width 717 height 26
paste input "[PERSON_NAME] Priori"
type input "[PERSON_NAME] Priori"
click at [415, 217] on input "tel" at bounding box center [656, 211] width 717 height 26
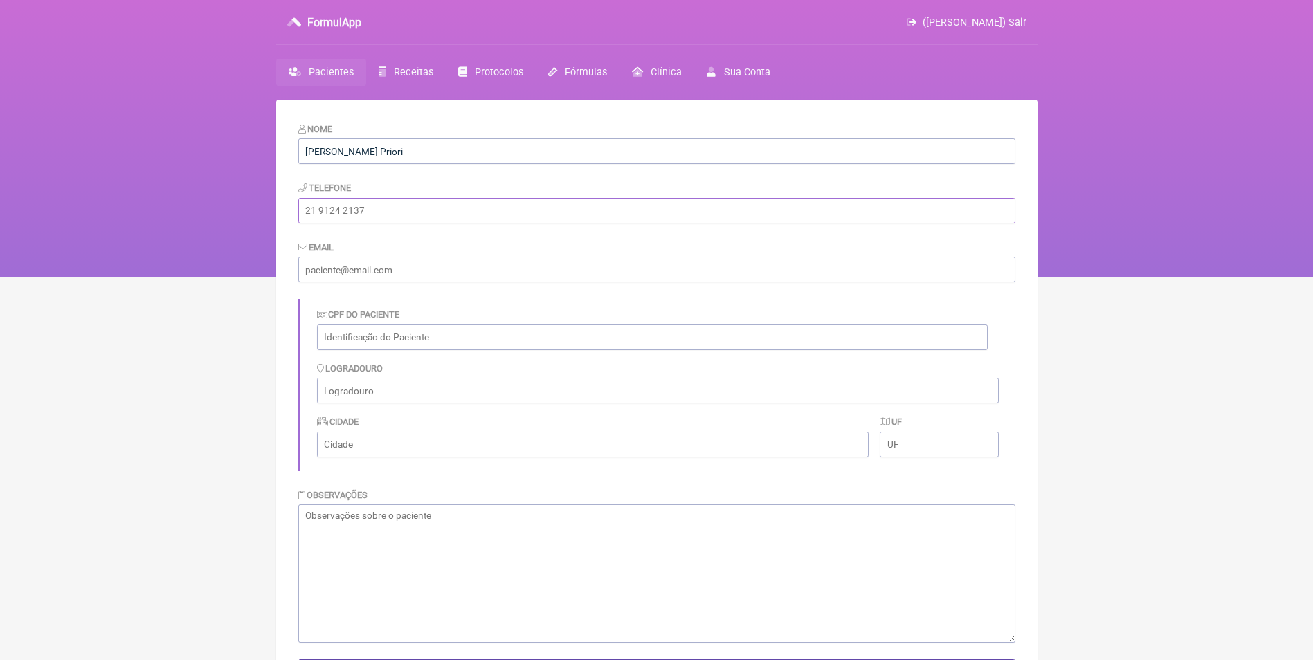
click at [343, 208] on input "tel" at bounding box center [656, 211] width 717 height 26
paste input "[PHONE_NUMBER]"
type input "[PHONE_NUMBER]"
drag, startPoint x: 361, startPoint y: 269, endPoint x: 361, endPoint y: 258, distance: 10.4
click at [361, 269] on input "email" at bounding box center [656, 270] width 717 height 26
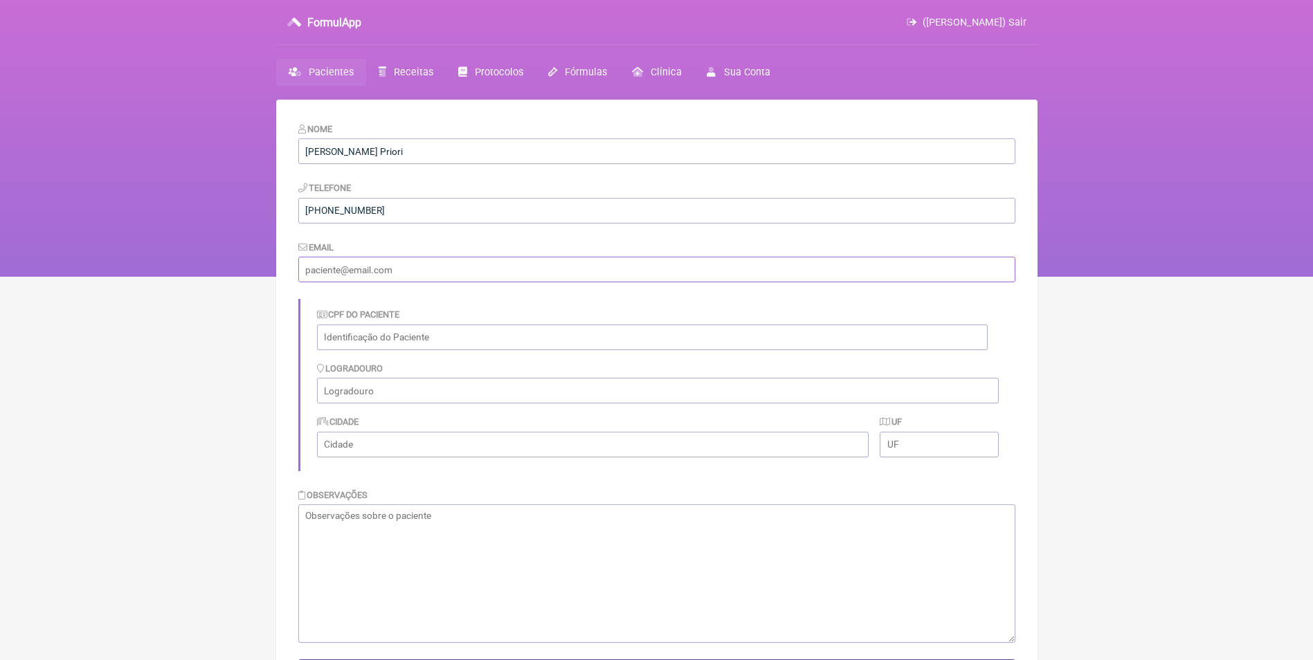
click at [306, 278] on input "email" at bounding box center [656, 270] width 717 height 26
paste input "[EMAIL_ADDRESS][DOMAIN_NAME]"
type input "[EMAIL_ADDRESS][DOMAIN_NAME]"
click at [372, 543] on textarea at bounding box center [656, 574] width 717 height 138
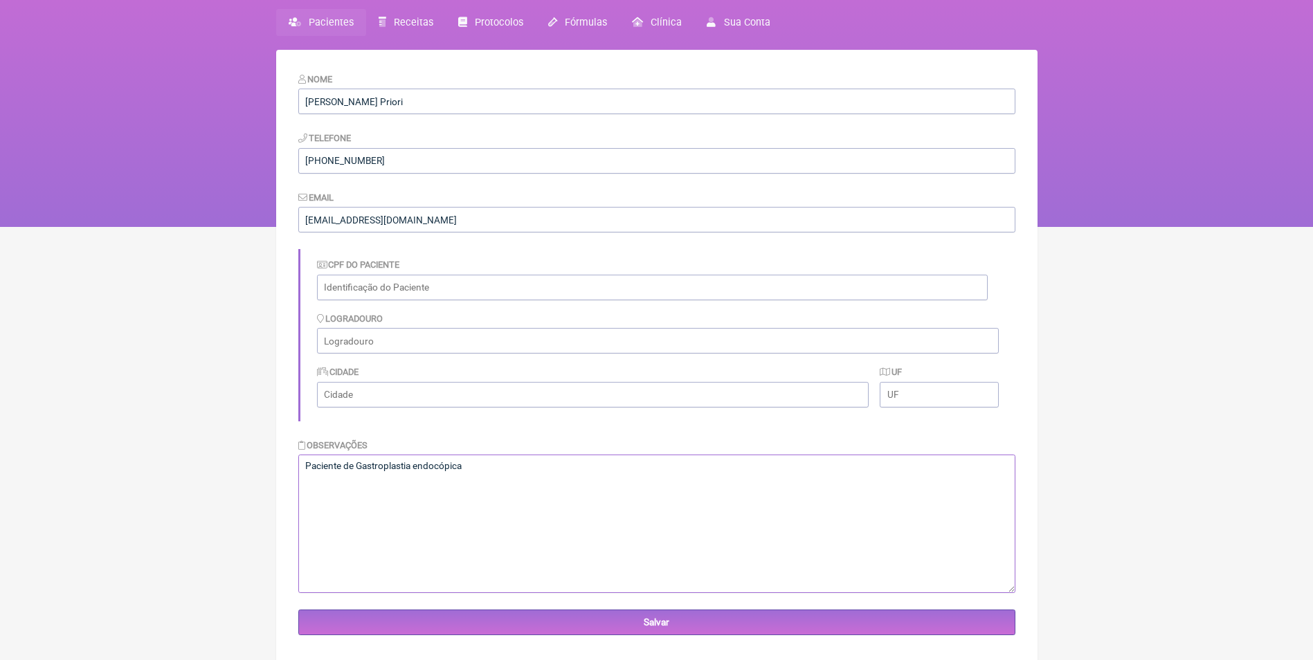
scroll to position [100, 0]
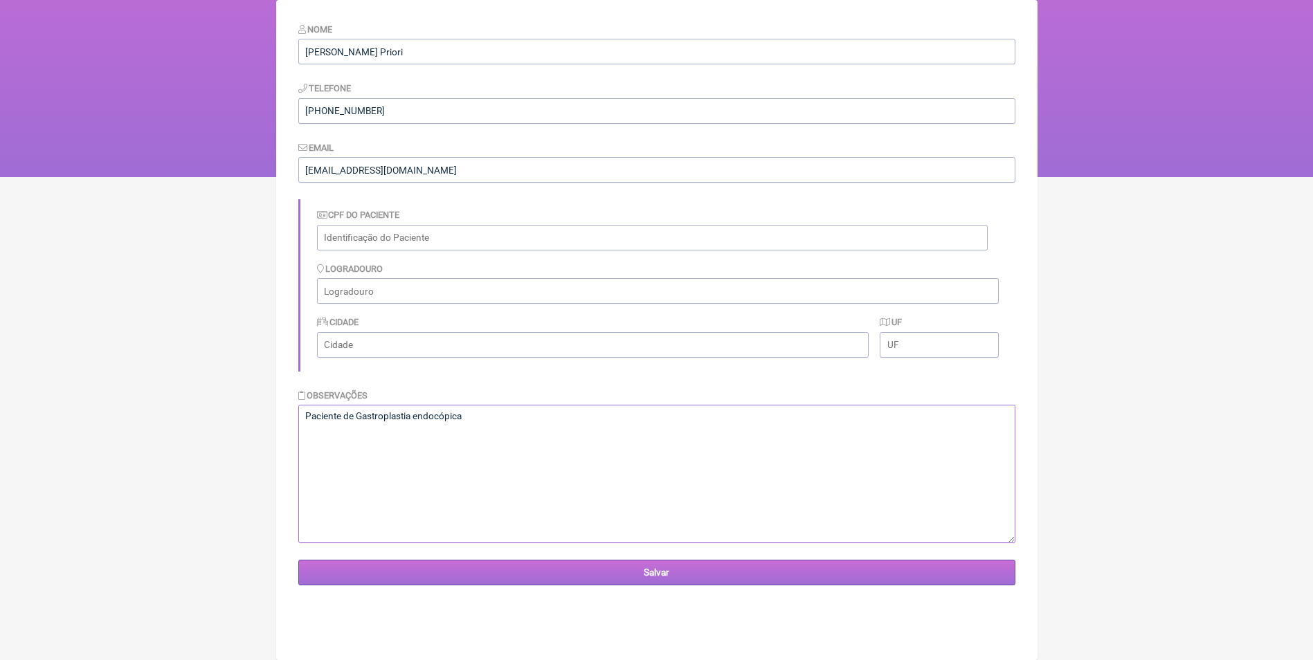
type textarea "Paciente de Gastroplastia endocópica"
click at [676, 570] on input "Salvar" at bounding box center [656, 573] width 717 height 26
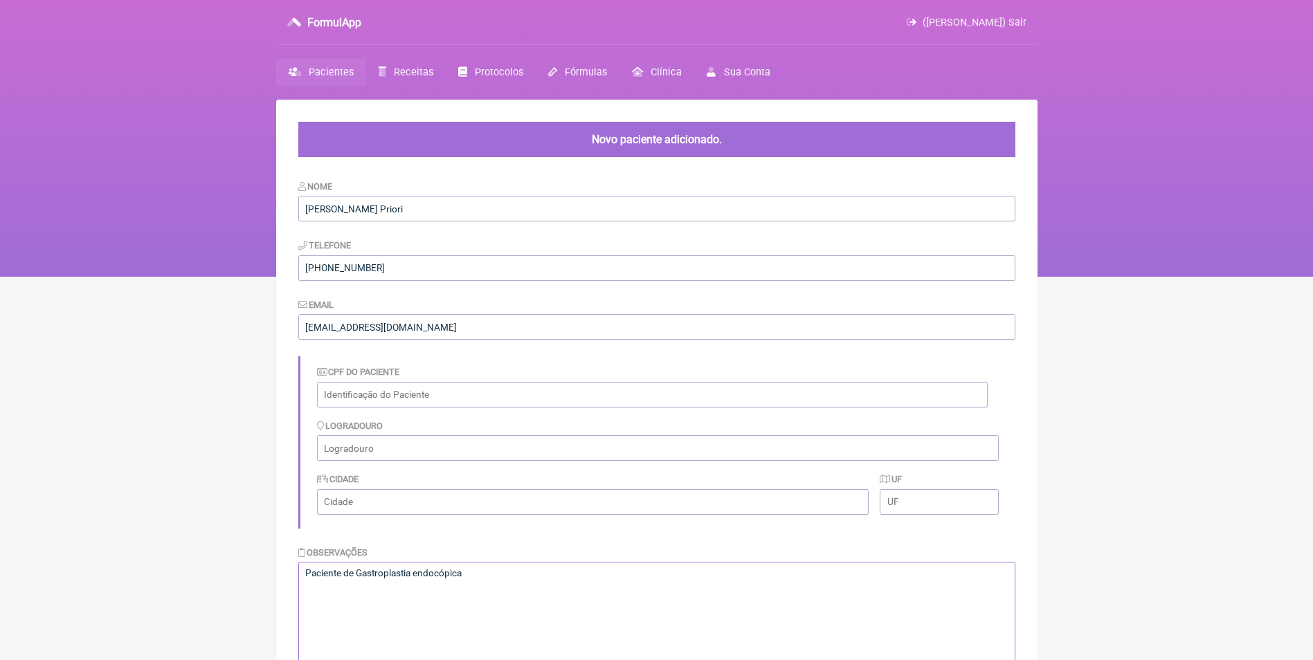
click at [434, 575] on textarea "Paciente de Gastroplastia endocópica" at bounding box center [656, 631] width 717 height 138
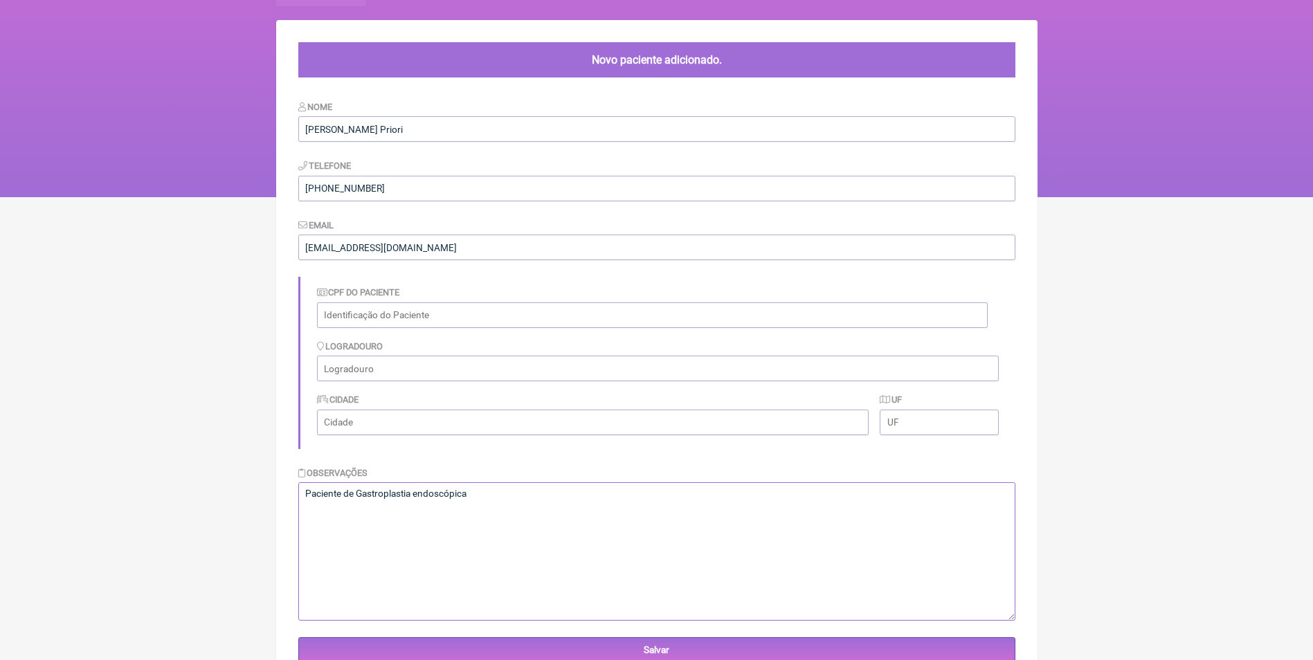
scroll to position [161, 0]
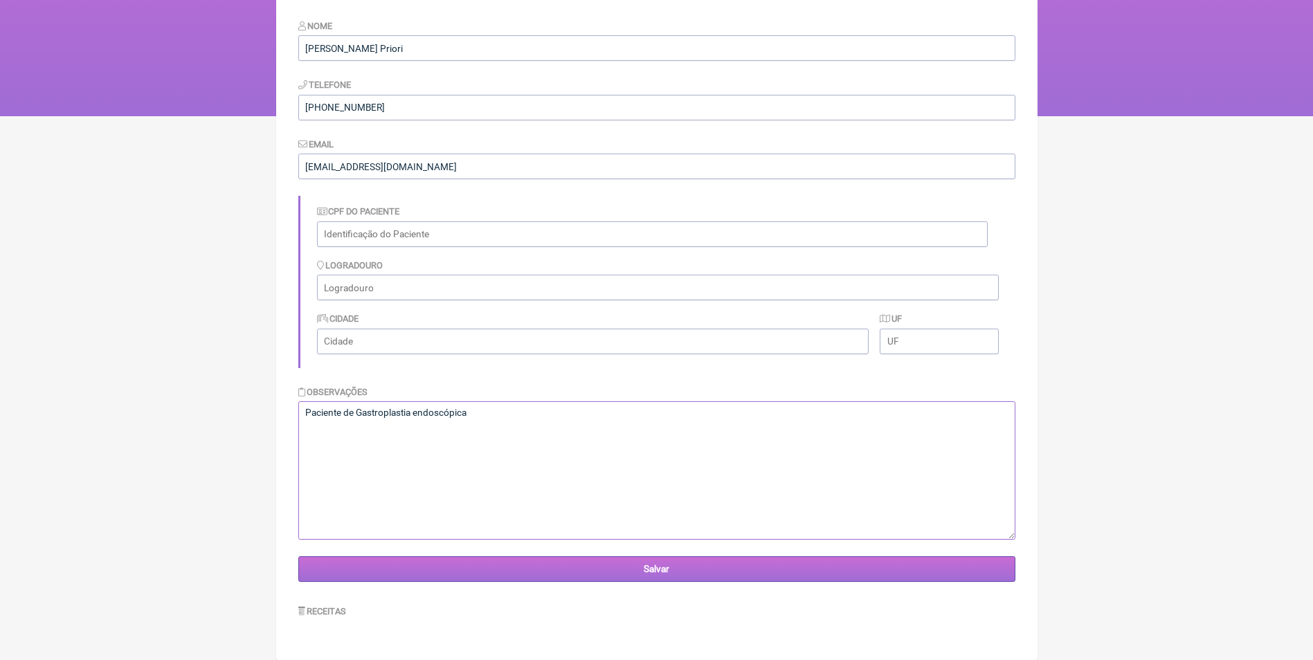
type textarea "Paciente de Gastroplastia endoscópica"
click at [657, 576] on input "Salvar" at bounding box center [656, 569] width 717 height 26
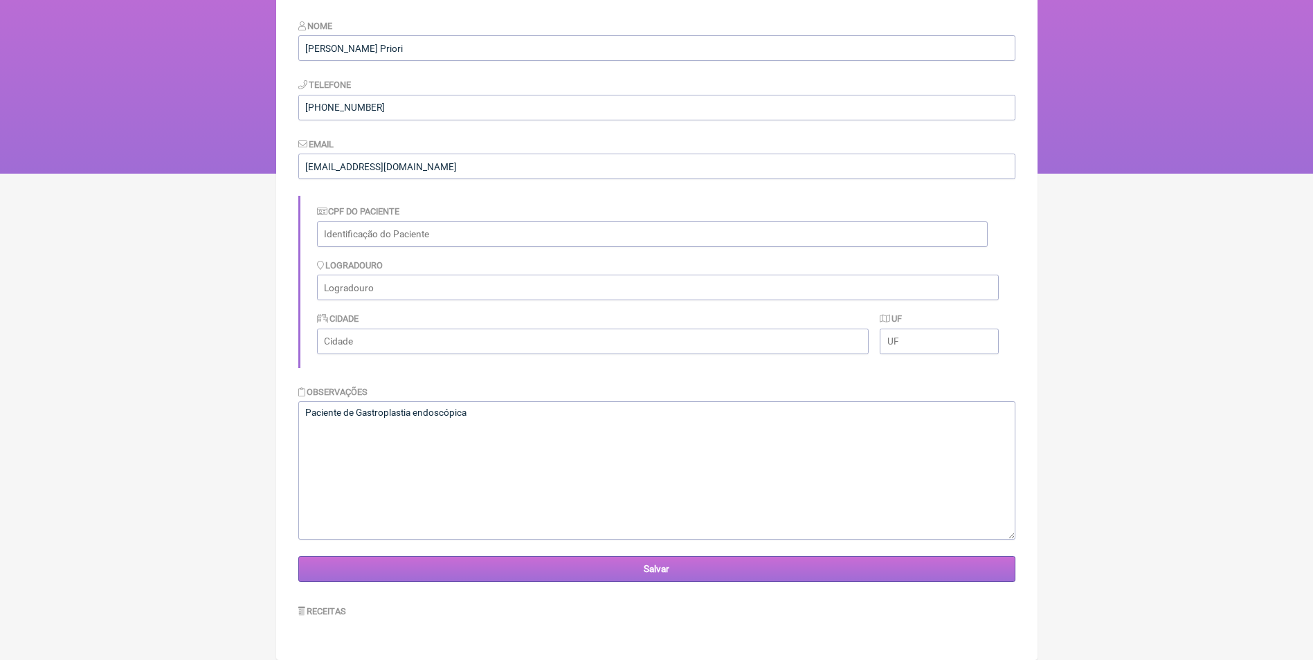
scroll to position [103, 0]
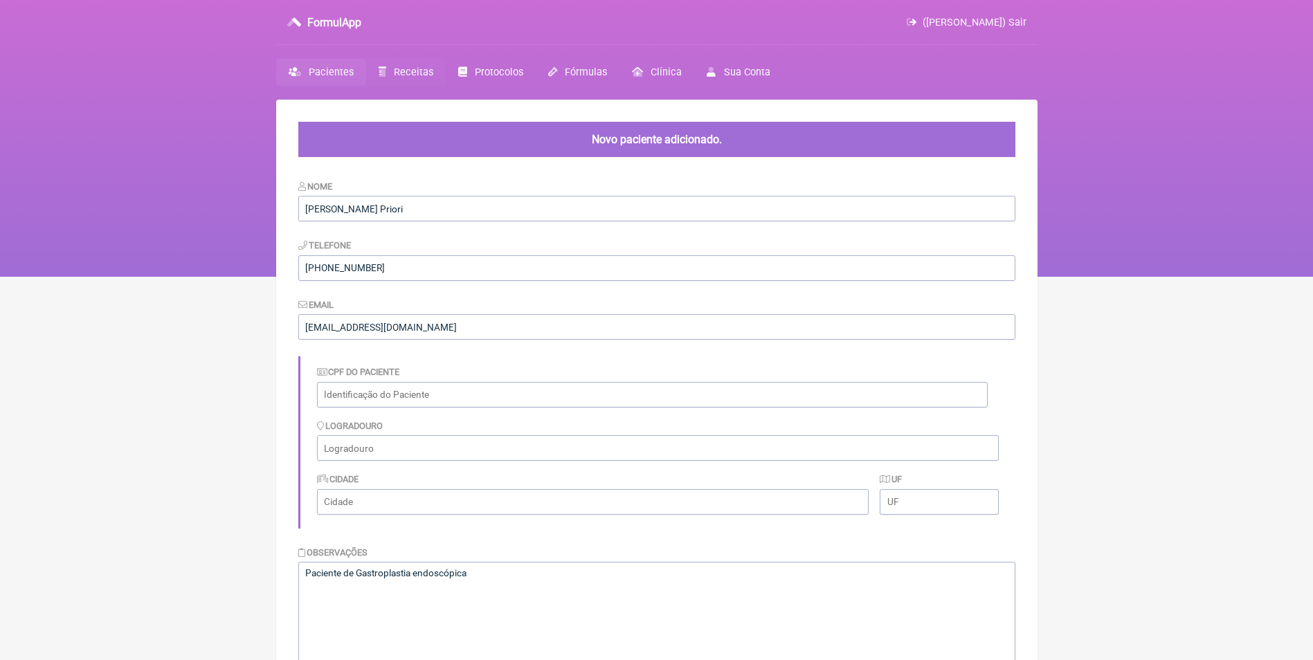
click at [417, 71] on span "Receitas" at bounding box center [413, 72] width 39 height 12
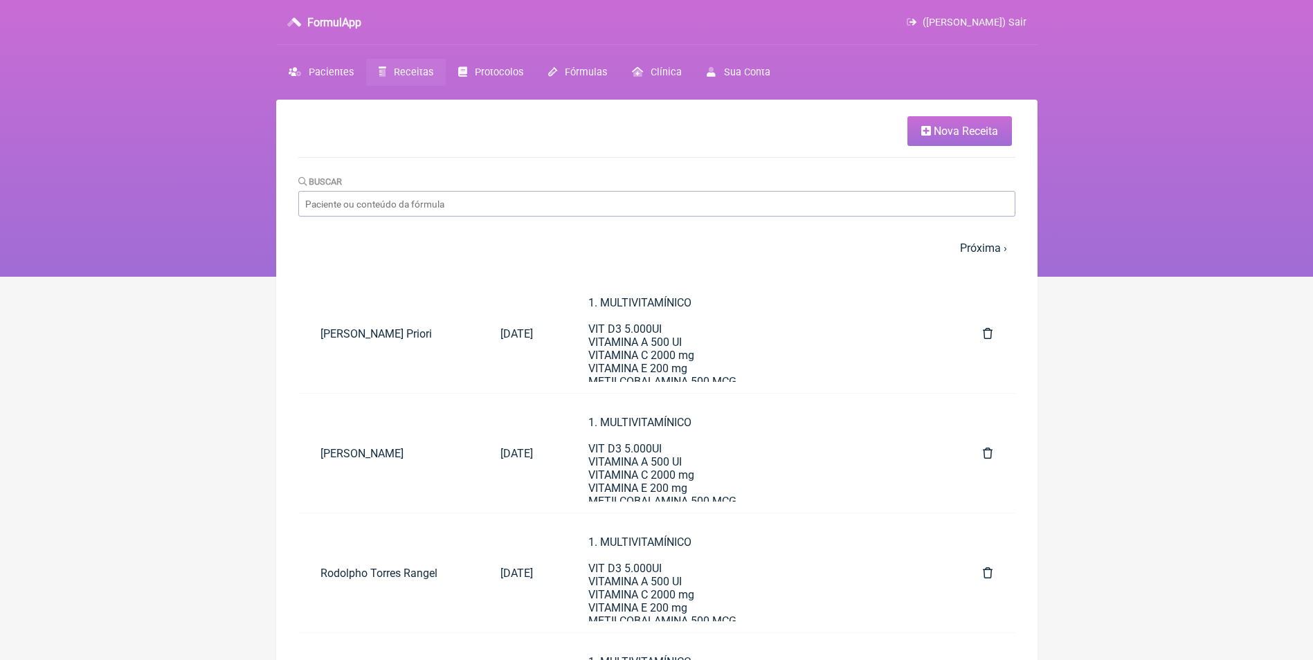
click at [946, 135] on span "Nova Receita" at bounding box center [966, 131] width 64 height 13
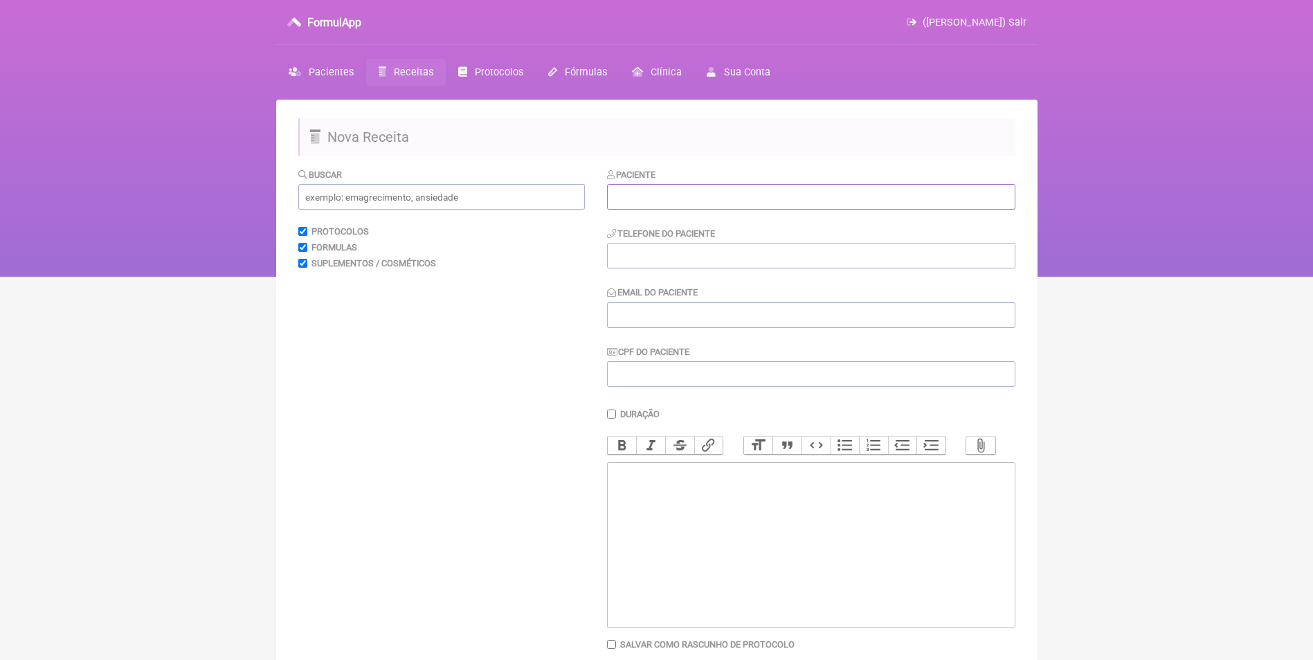
click at [714, 196] on input "text" at bounding box center [811, 197] width 408 height 26
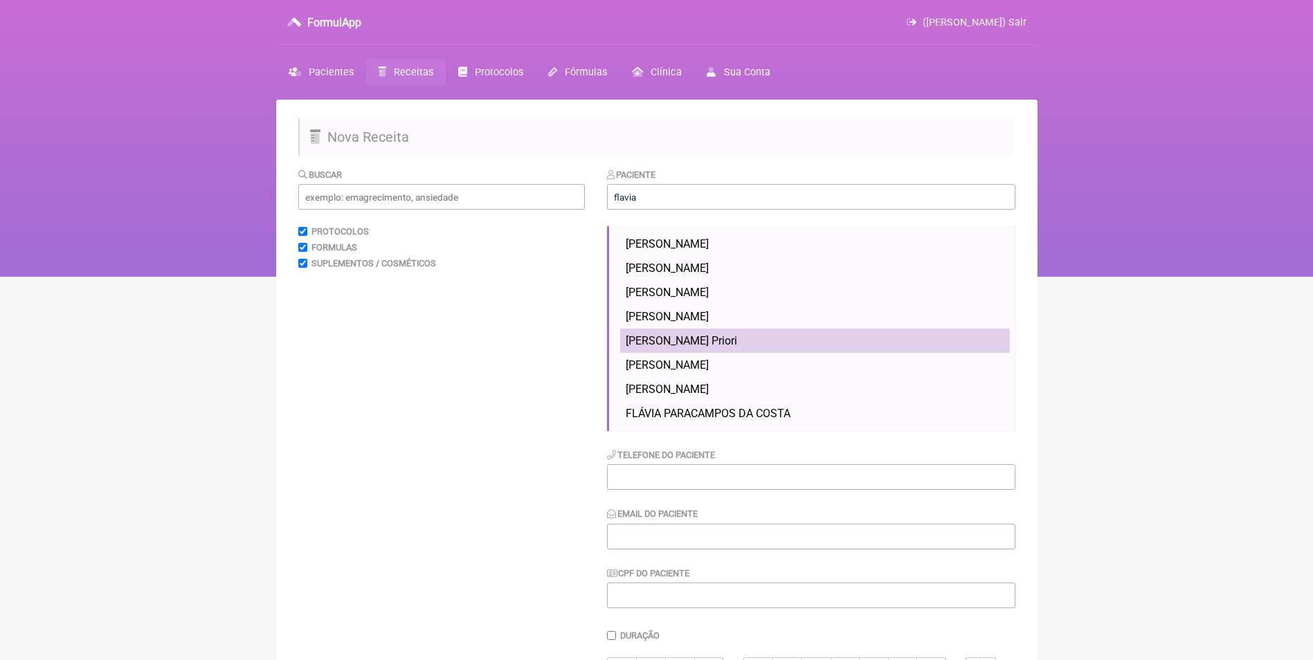
click at [705, 338] on span "Flávia Prado Priori" at bounding box center [681, 340] width 111 height 13
type input "Flávia Prado Priori"
type input "[PHONE_NUMBER]"
type input "[EMAIL_ADDRESS][DOMAIN_NAME]"
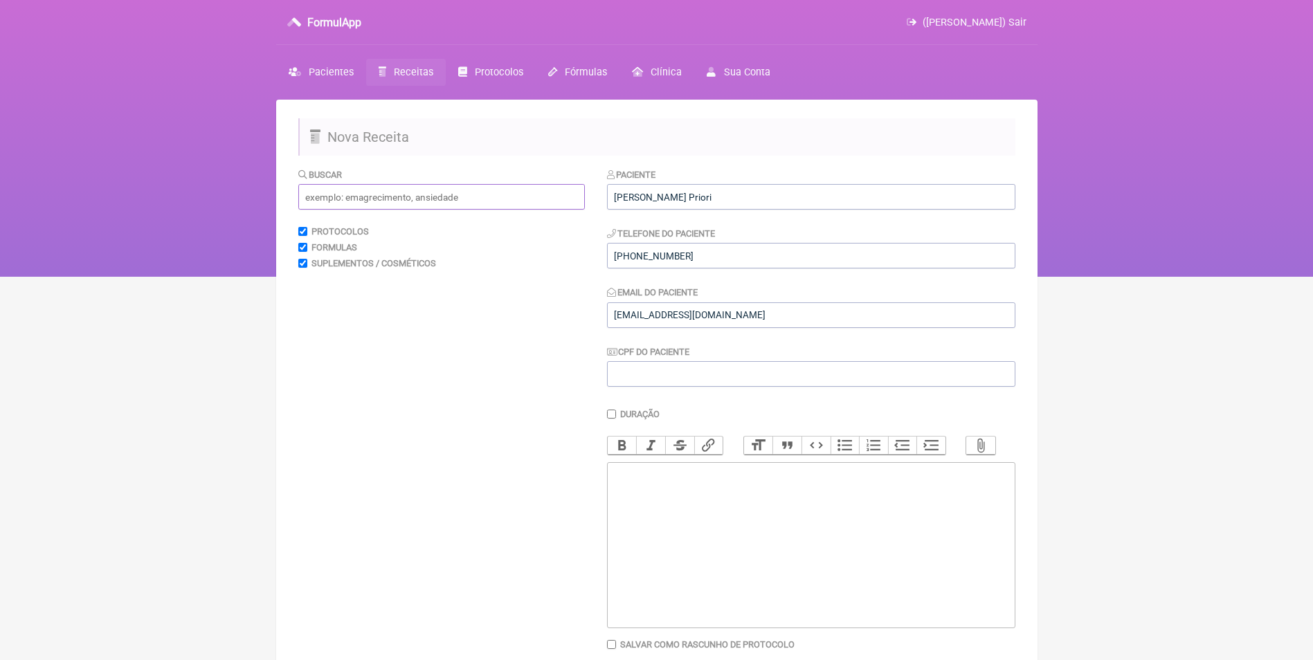
click at [428, 197] on input "text" at bounding box center [441, 197] width 287 height 26
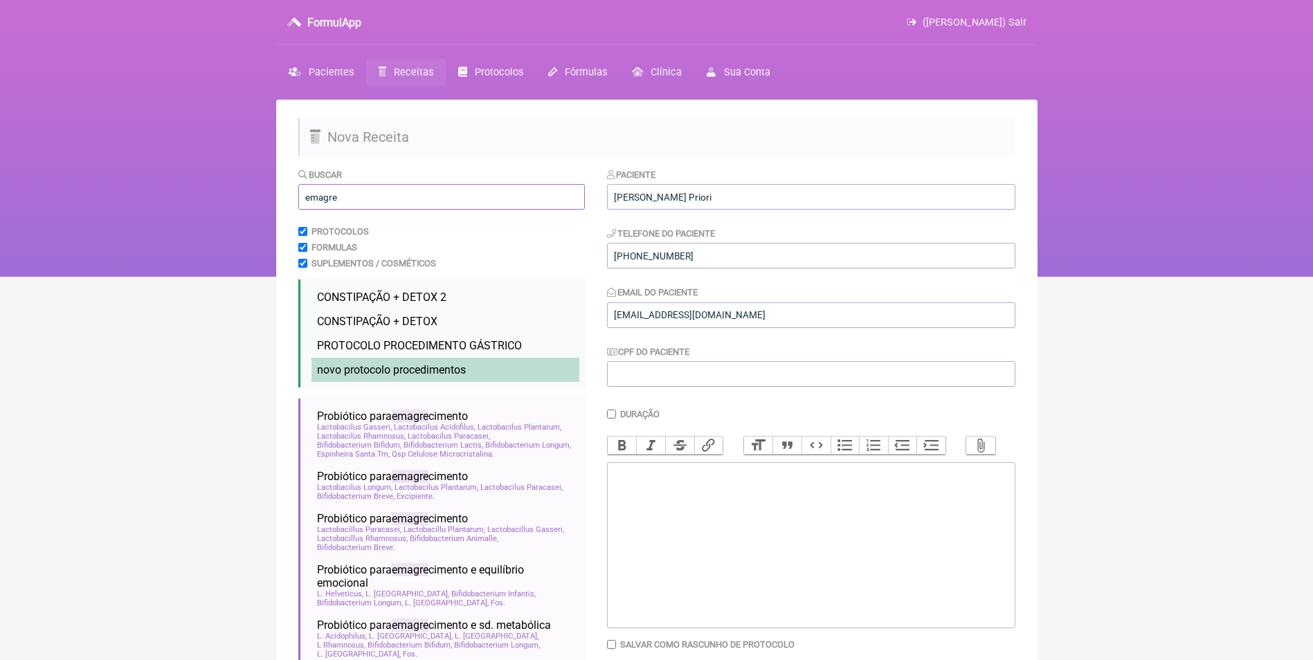
type input "emagre"
click at [411, 365] on span "novo protocolo procedimentos" at bounding box center [391, 369] width 149 height 13
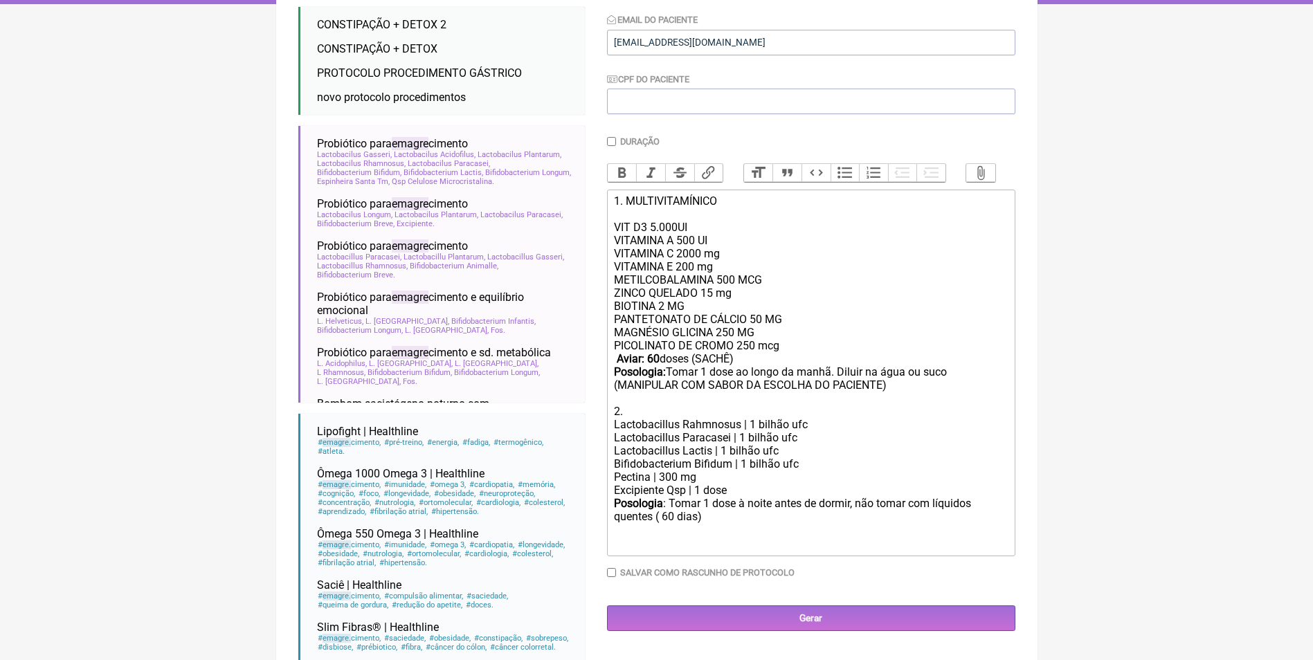
scroll to position [308, 0]
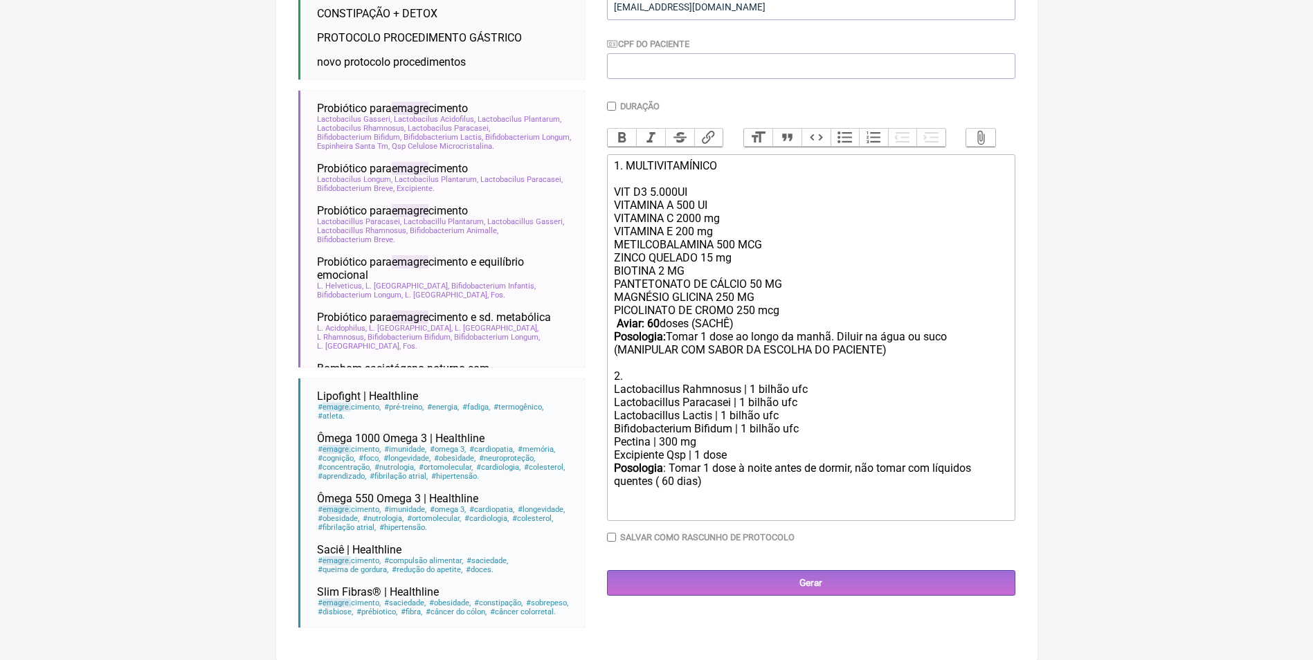
click at [653, 330] on strong "Aviar: 60" at bounding box center [638, 323] width 43 height 13
click at [833, 347] on div "PANTETONATO DE CÁLCIO 50 MG MAGNÉSIO GLICINA 250 MG PICOLINATO DE CROMO 250 mcg…" at bounding box center [810, 330] width 393 height 105
click at [863, 349] on div "PANTETONATO DE CÁLCIO 50 MG MAGNÉSIO GLICINA 250 MG PICOLINATO DE CROMO 250 mcg…" at bounding box center [810, 330] width 393 height 105
click at [680, 489] on div "Posologia : Tomar 1 dose à noite antes de dormir, não tomar com líquidos quente…" at bounding box center [810, 489] width 393 height 54
type trix-editor "<div>1. MULTIVITAMÍNICO<br><br>VIT D3 5.000UI<br>VITAMINA A 500 UI<br>&nbsp;VIT…"
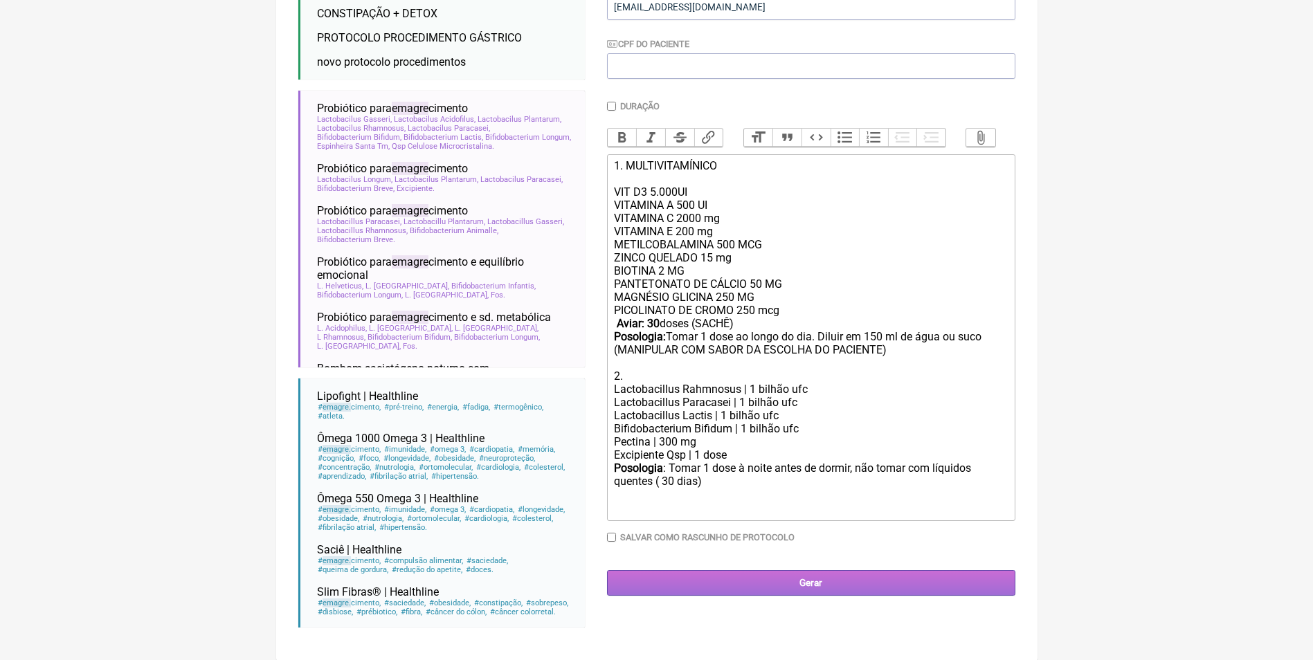
click at [799, 596] on input "Gerar" at bounding box center [811, 583] width 408 height 26
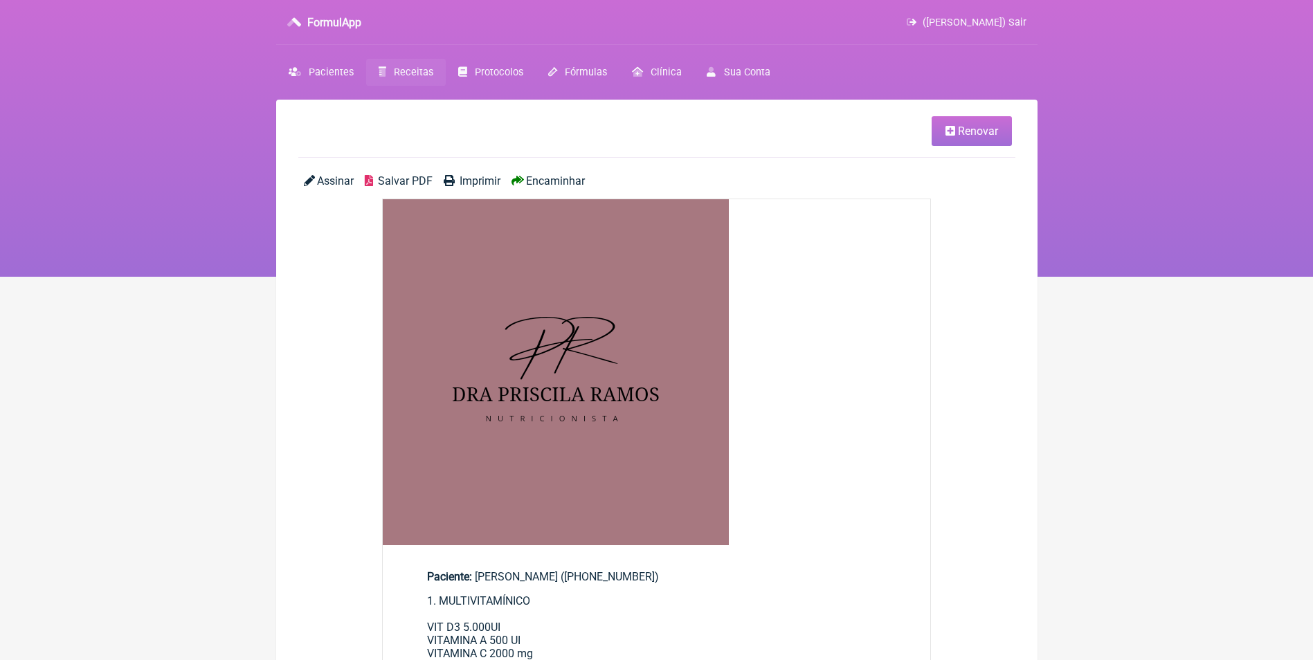
click at [573, 176] on span "Encaminhar" at bounding box center [555, 180] width 59 height 13
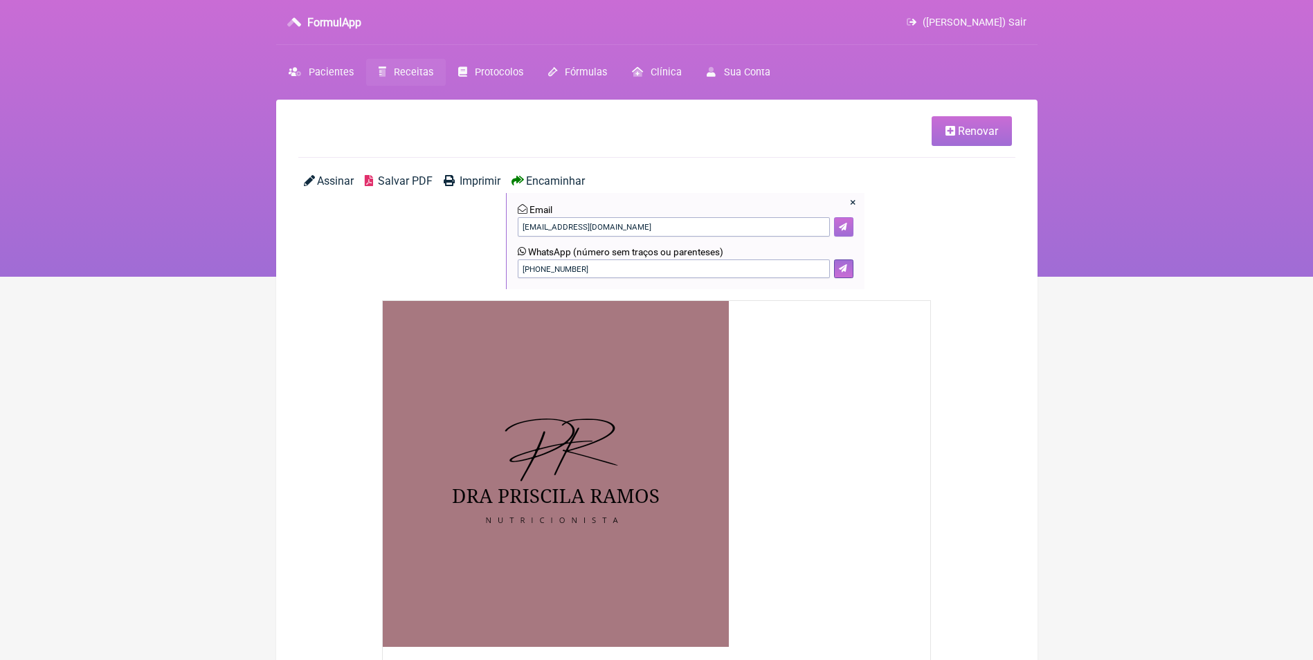
click at [840, 217] on button at bounding box center [843, 226] width 19 height 19
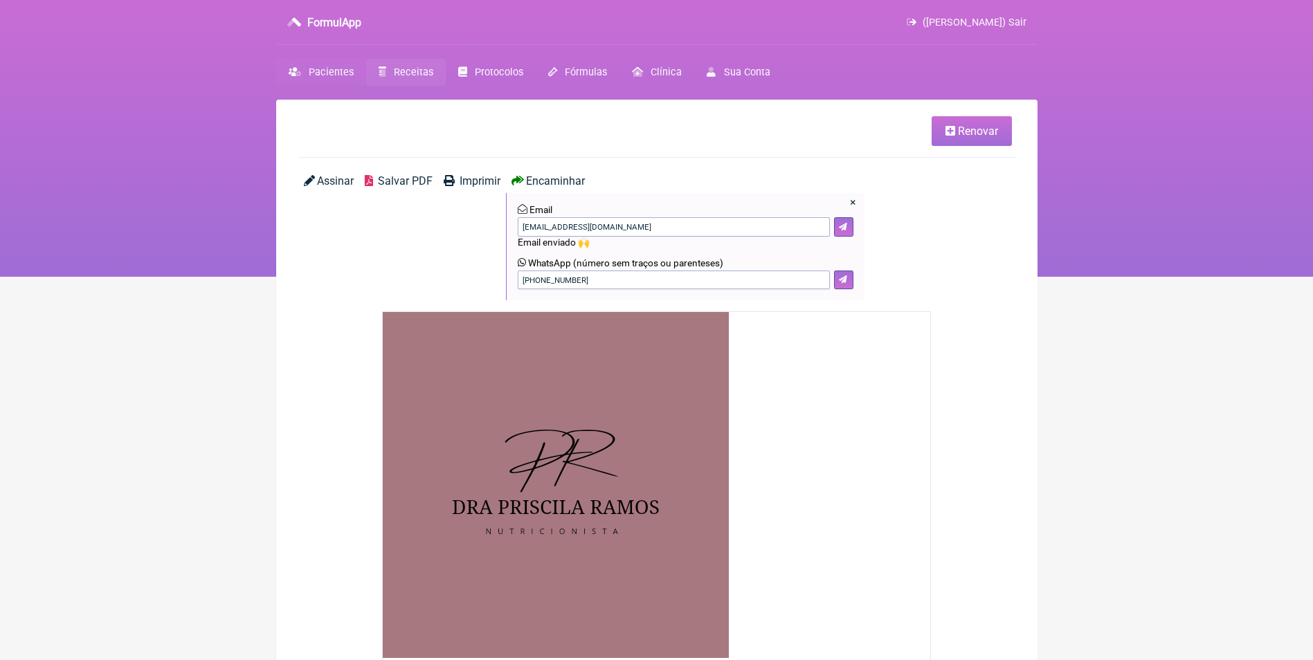
click at [329, 69] on span "Pacientes" at bounding box center [331, 72] width 45 height 12
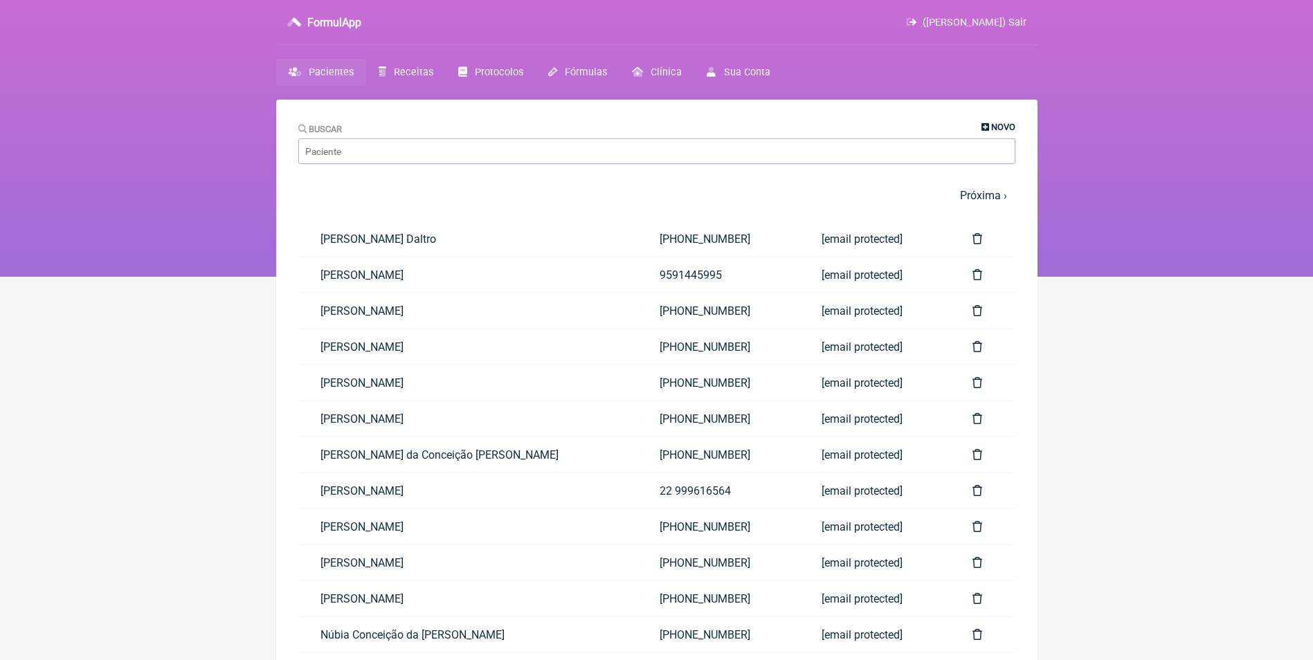
click at [981, 127] on icon at bounding box center [985, 127] width 8 height 9
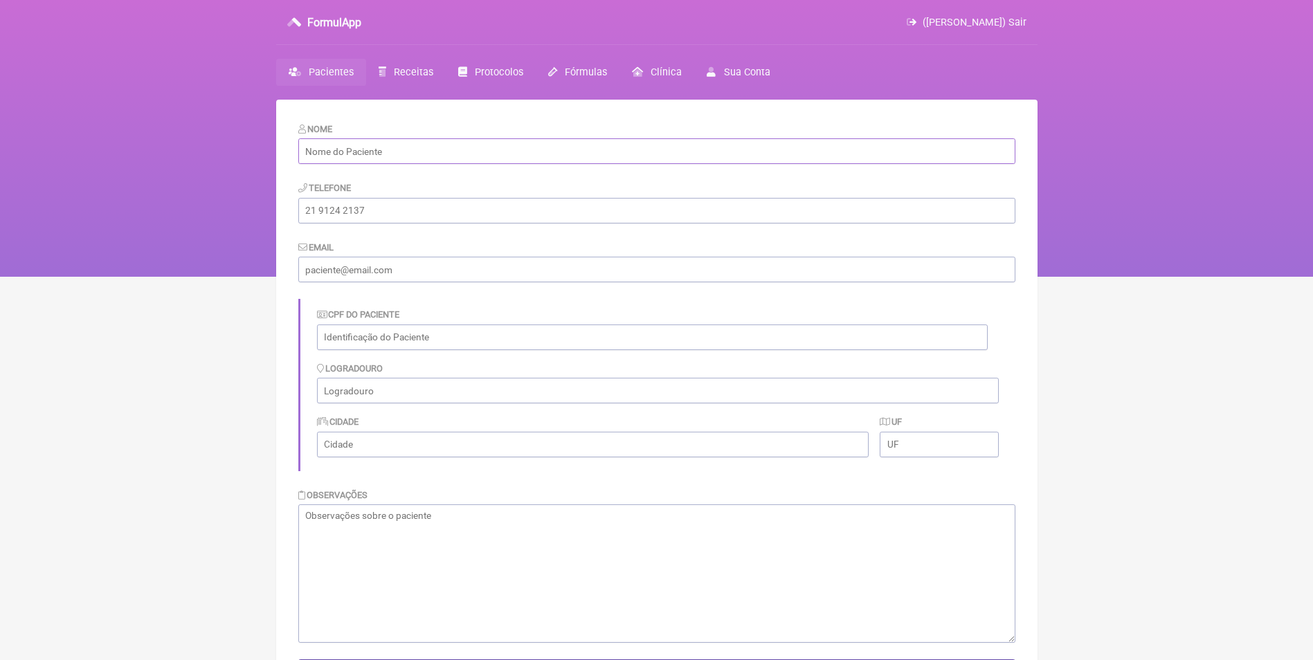
click at [426, 154] on input "text" at bounding box center [656, 151] width 717 height 26
click at [403, 159] on input "text" at bounding box center [656, 151] width 717 height 26
paste input "[DEMOGRAPHIC_DATA][PERSON_NAME]"
type input "[DEMOGRAPHIC_DATA][PERSON_NAME]"
click at [382, 217] on input "tel" at bounding box center [656, 211] width 717 height 26
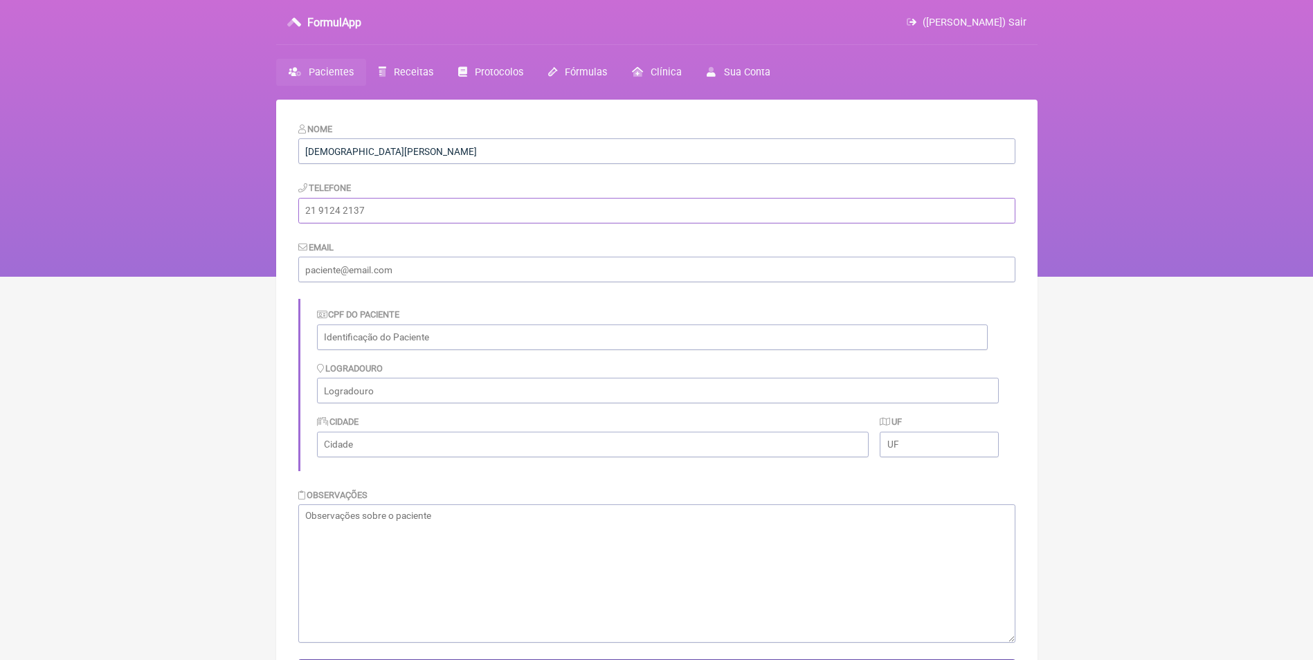
click at [336, 216] on input "tel" at bounding box center [656, 211] width 717 height 26
paste input "[PHONE_NUMBER]"
type input "[PHONE_NUMBER]"
click at [370, 273] on input "email" at bounding box center [656, 270] width 717 height 26
click at [403, 274] on input "email" at bounding box center [656, 270] width 717 height 26
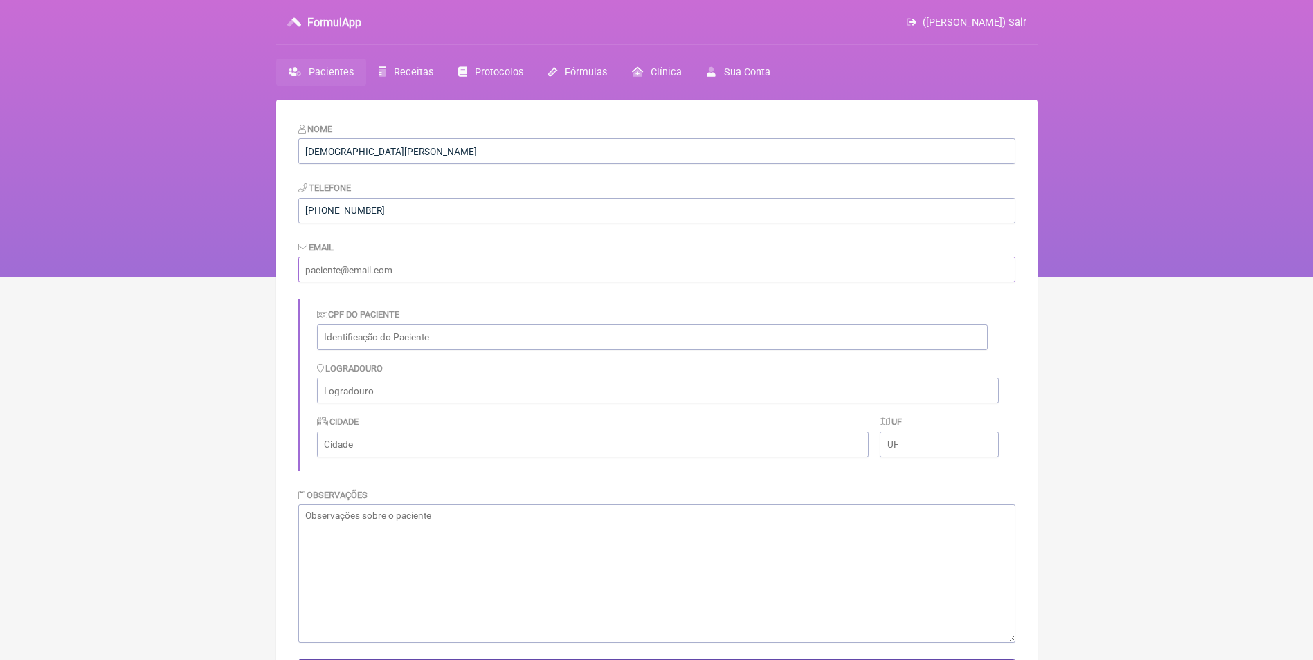
paste input "[EMAIL_ADDRESS][DOMAIN_NAME]"
type input "[EMAIL_ADDRESS][DOMAIN_NAME]"
click at [417, 510] on textarea at bounding box center [656, 574] width 717 height 138
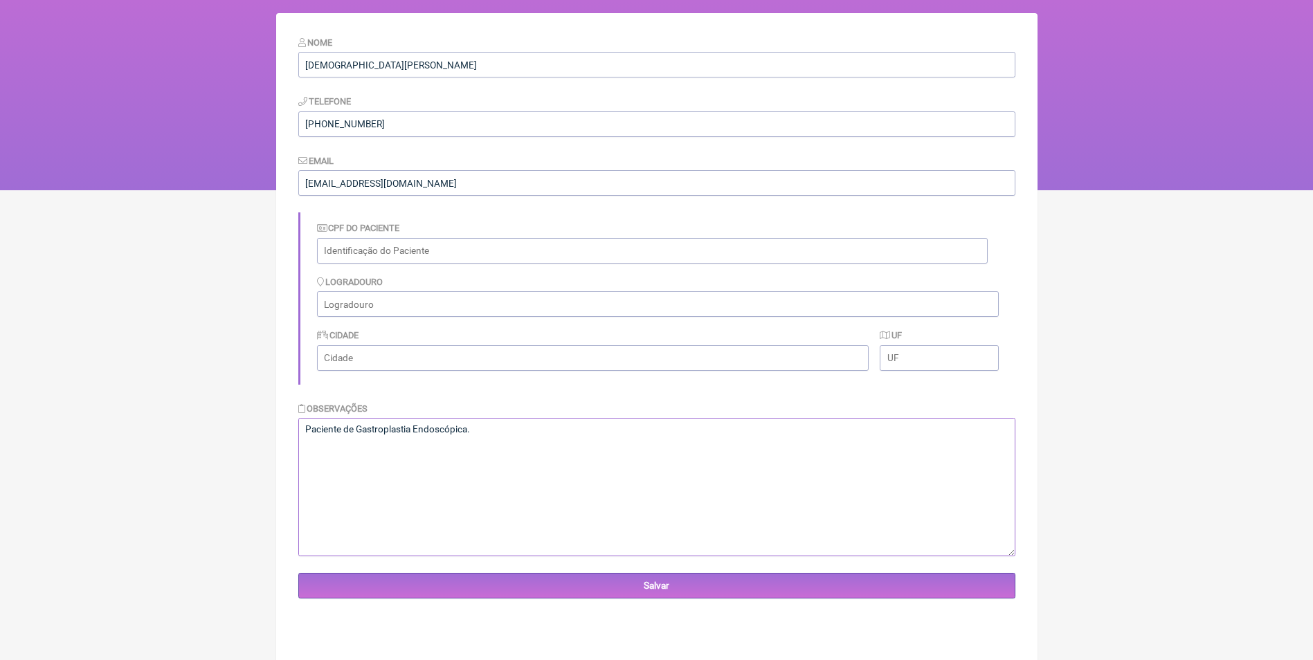
scroll to position [100, 0]
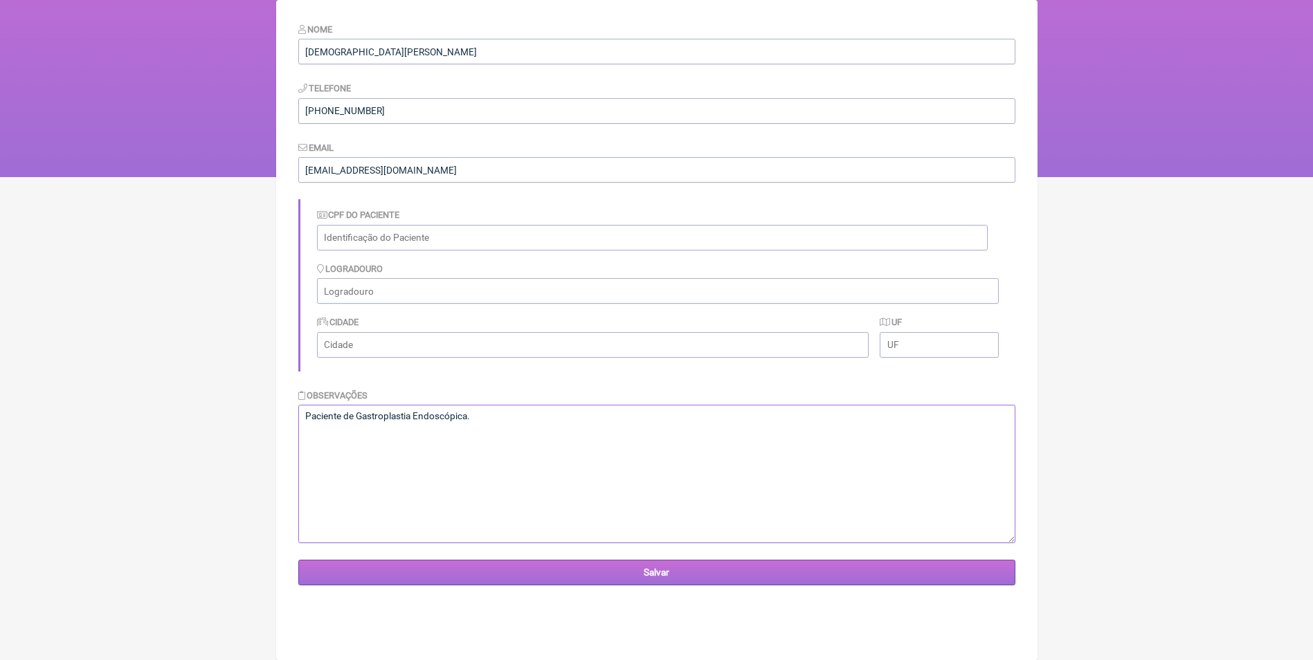
type textarea "Paciente de Gastroplastia Endoscópica."
click at [677, 574] on input "Salvar" at bounding box center [656, 573] width 717 height 26
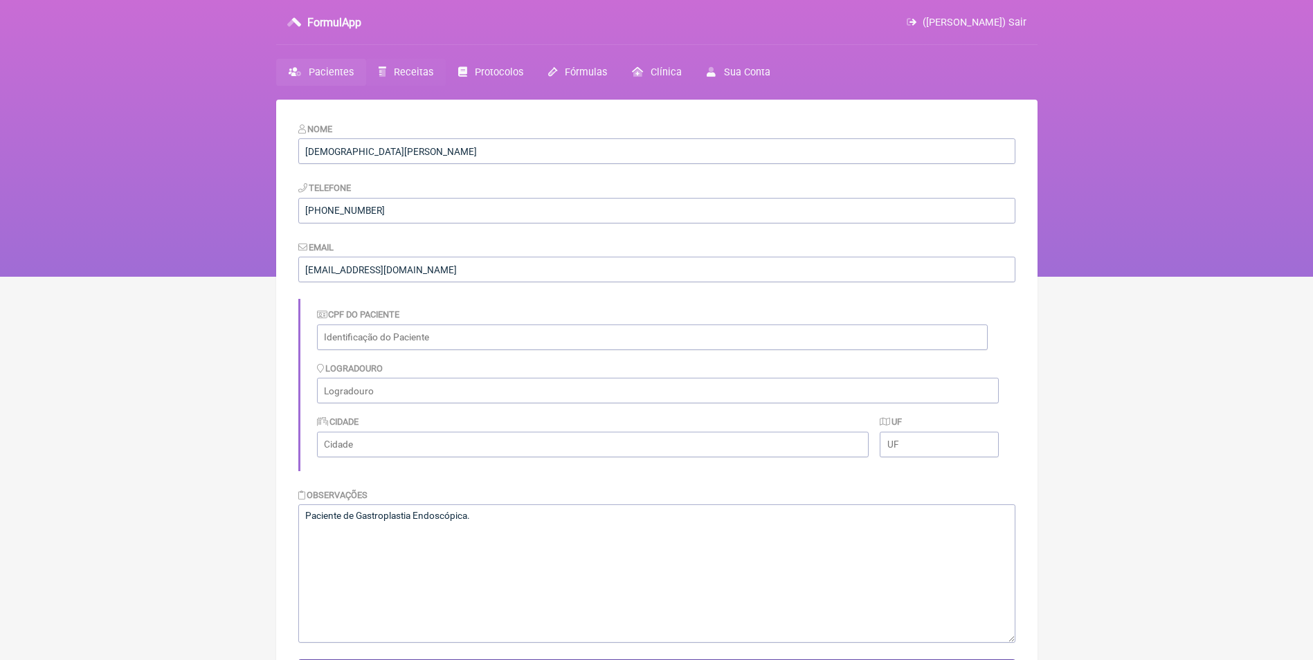
click at [406, 71] on span "Receitas" at bounding box center [413, 72] width 39 height 12
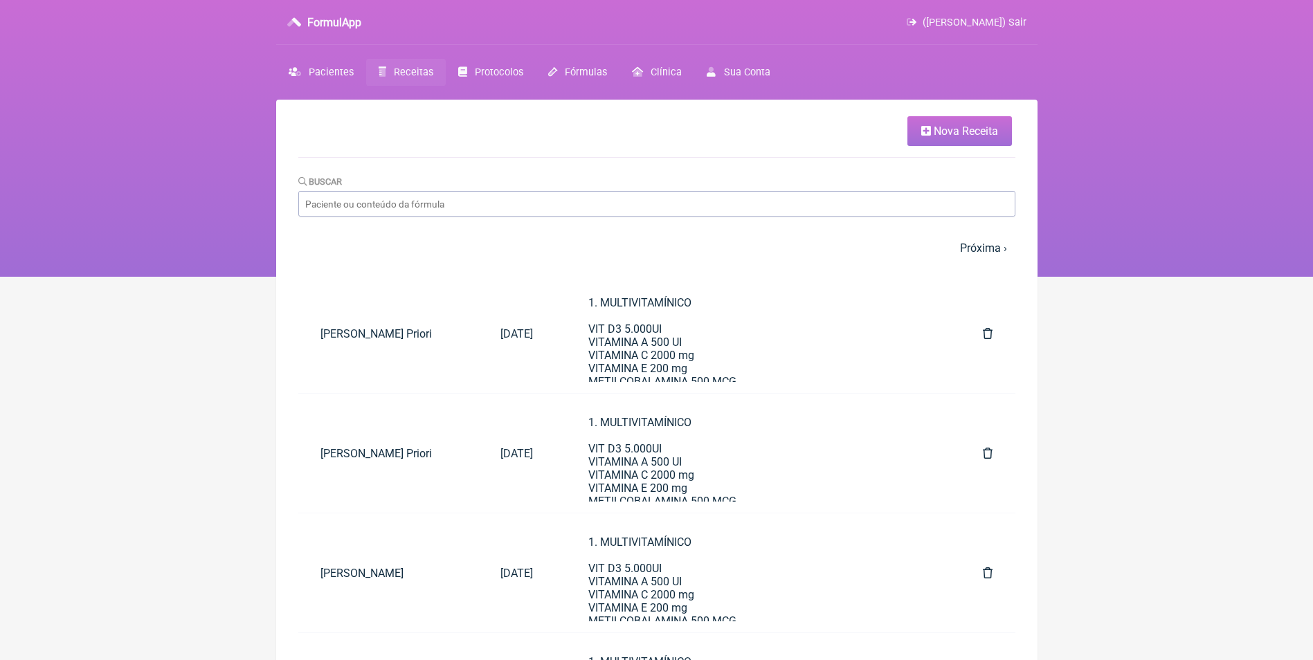
click at [946, 127] on span "Nova Receita" at bounding box center [966, 131] width 64 height 13
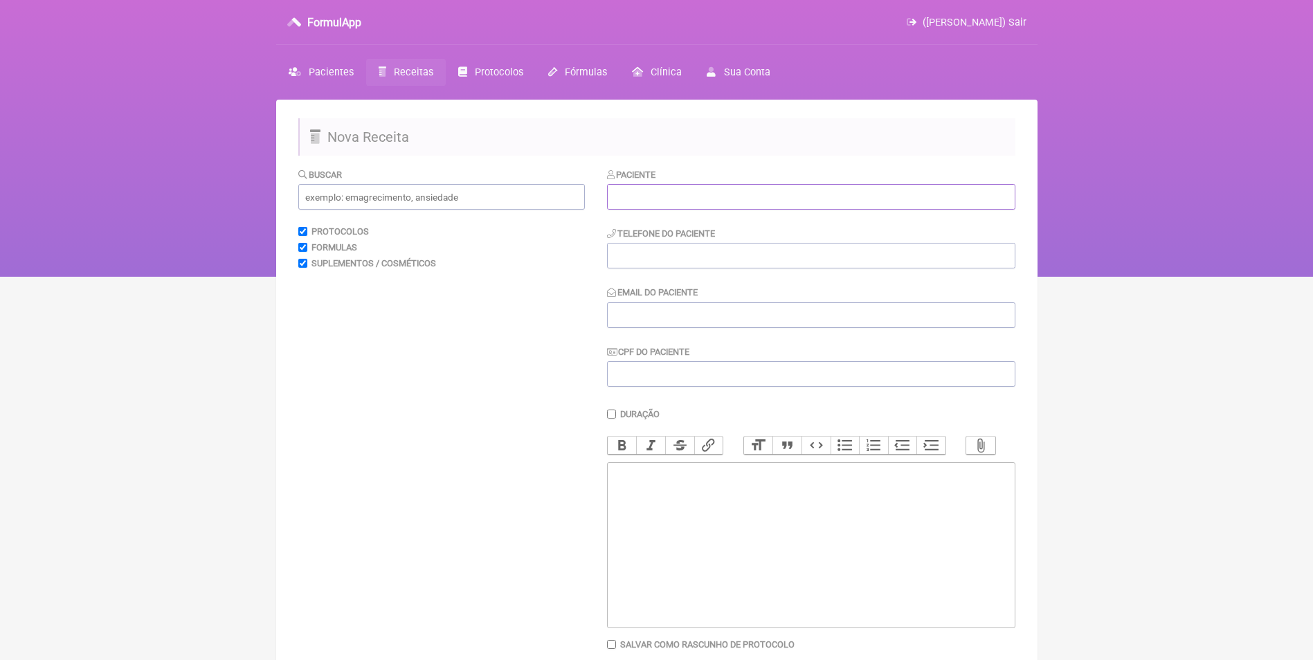
click at [689, 194] on input "text" at bounding box center [811, 197] width 408 height 26
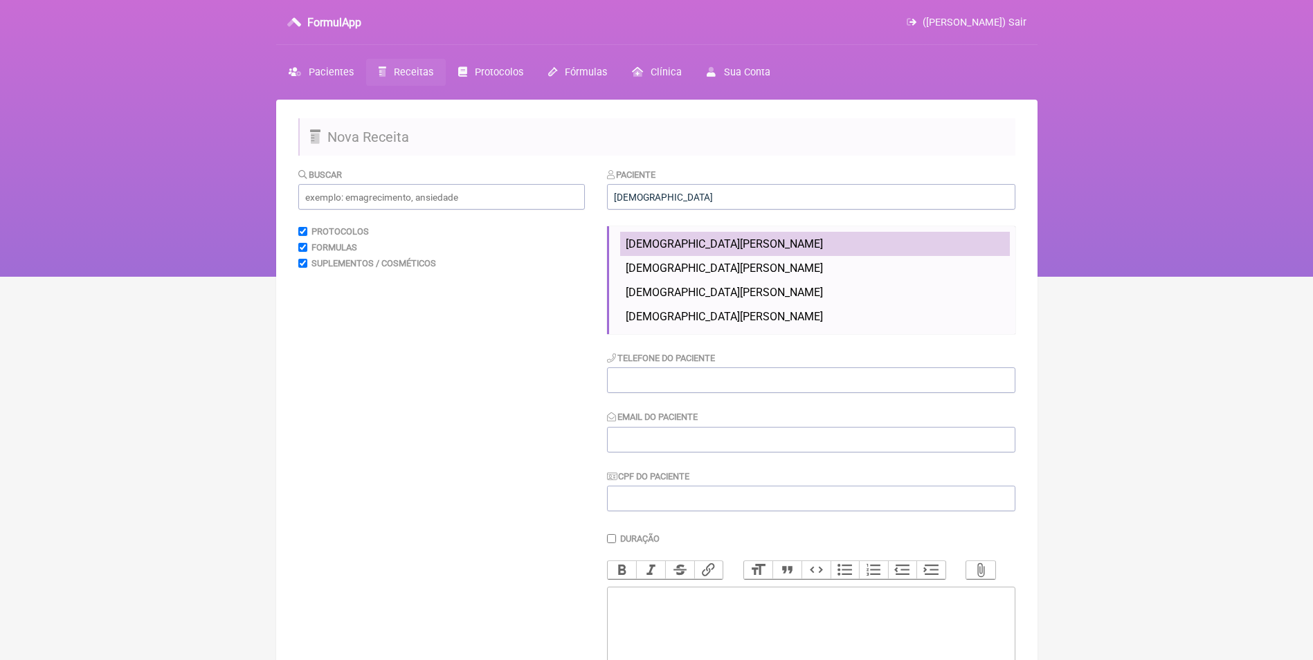
click at [693, 234] on li "[DEMOGRAPHIC_DATA][PERSON_NAME]" at bounding box center [815, 244] width 390 height 24
type input "Cristiane de Oliveira Ferreira Pereira"
type input "[PHONE_NUMBER]"
type input "[EMAIL_ADDRESS][DOMAIN_NAME]"
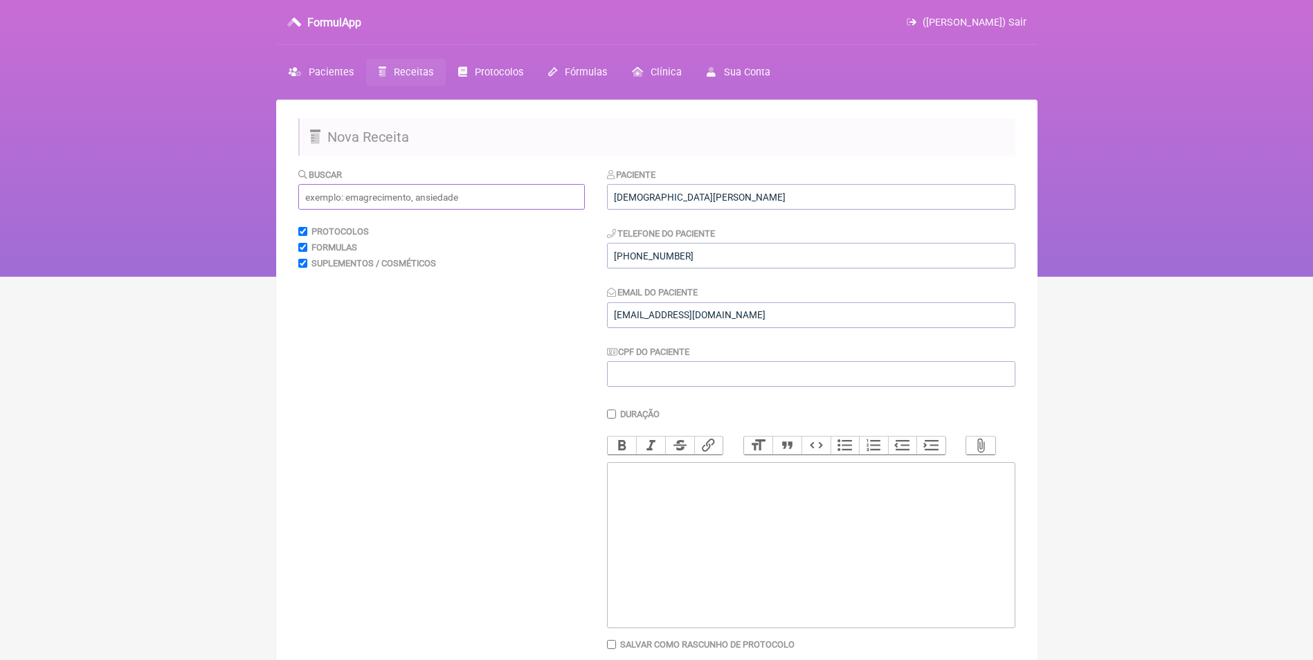
click at [509, 190] on input "text" at bounding box center [441, 197] width 287 height 26
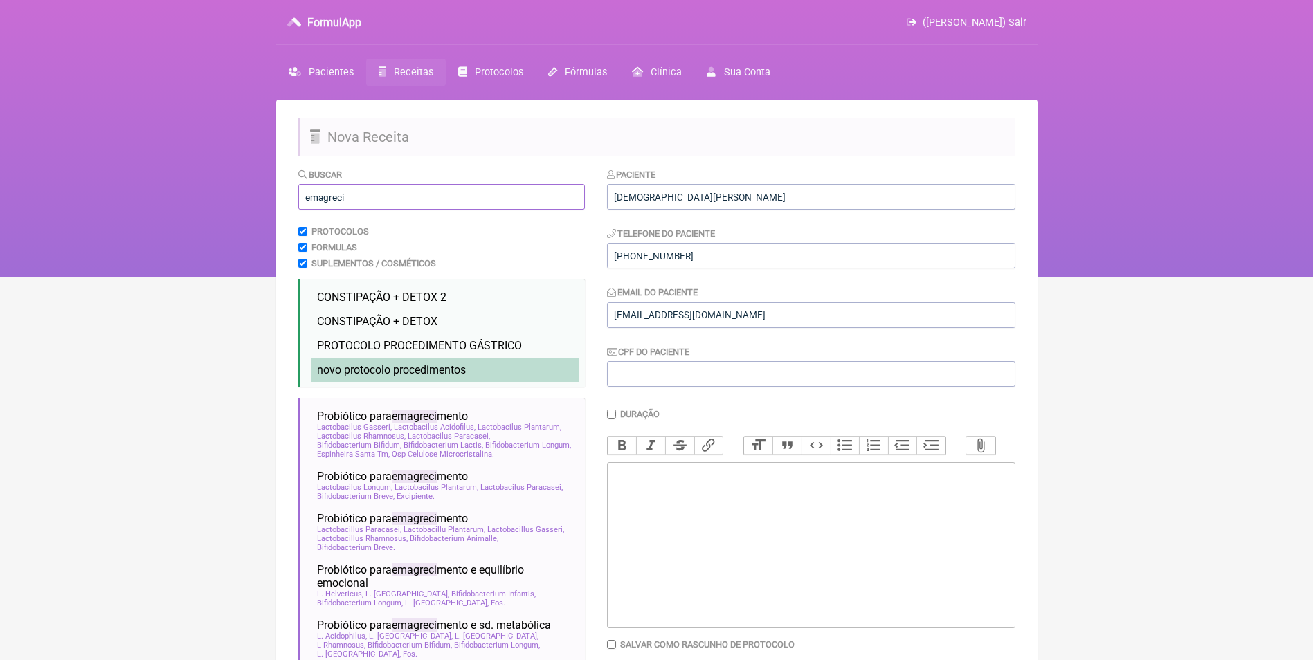
type input "emagreci"
click at [483, 369] on li "novo protocolo procedimentos emagreci mento novo" at bounding box center [445, 370] width 268 height 24
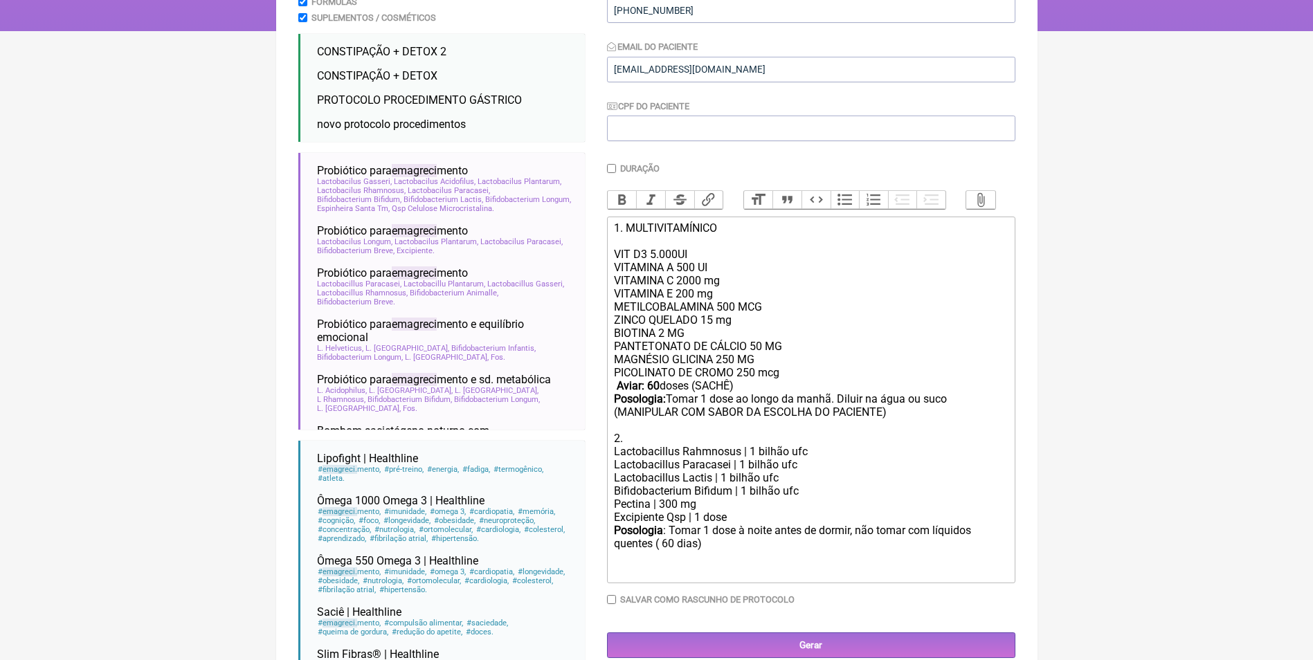
scroll to position [277, 0]
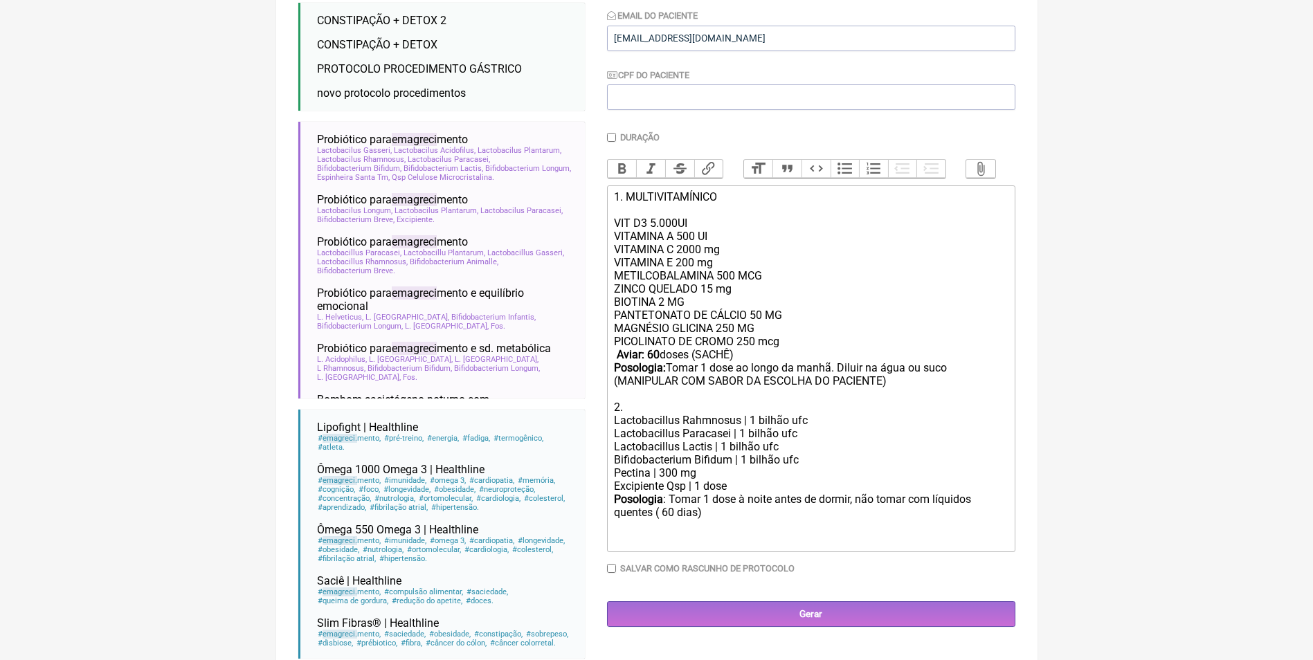
click at [652, 361] on strong "Aviar: 60" at bounding box center [638, 354] width 43 height 13
click at [828, 380] on div "PANTETONATO DE CÁLCIO 50 MG MAGNÉSIO GLICINA 250 MG PICOLINATO DE CROMO 250 mcg…" at bounding box center [810, 361] width 393 height 105
click at [833, 377] on div "PANTETONATO DE CÁLCIO 50 MG MAGNÉSIO GLICINA 250 MG PICOLINATO DE CROMO 250 mcg…" at bounding box center [810, 361] width 393 height 105
click at [860, 381] on div "PANTETONATO DE CÁLCIO 50 MG MAGNÉSIO GLICINA 250 MG PICOLINATO DE CROMO 250 mcg…" at bounding box center [810, 361] width 393 height 105
click at [682, 523] on div "Posologia : Tomar 1 dose à noite antes de dormir, não tomar com líquidos quente…" at bounding box center [810, 520] width 393 height 54
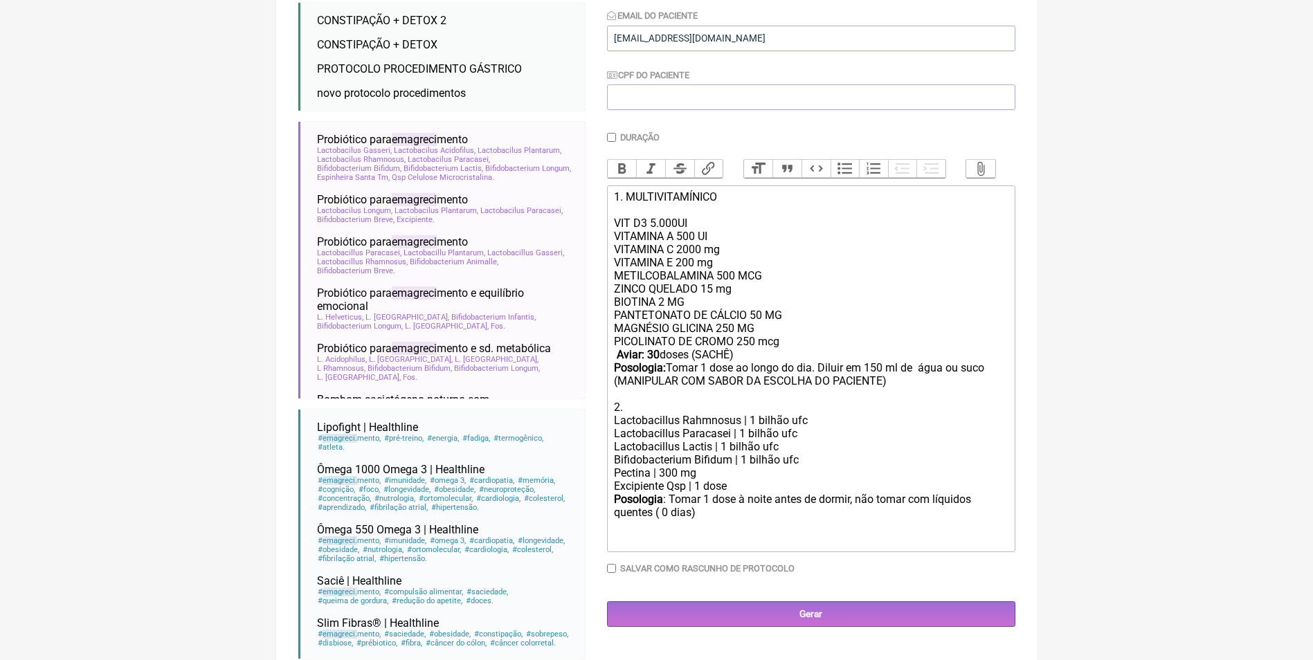
type trix-editor "<div>1. MULTIVITAMÍNICO<br><br>VIT D3 5.000UI<br>VITAMINA A 500 UI<br>&nbsp;VIT…"
click at [812, 627] on input "Gerar" at bounding box center [811, 614] width 408 height 26
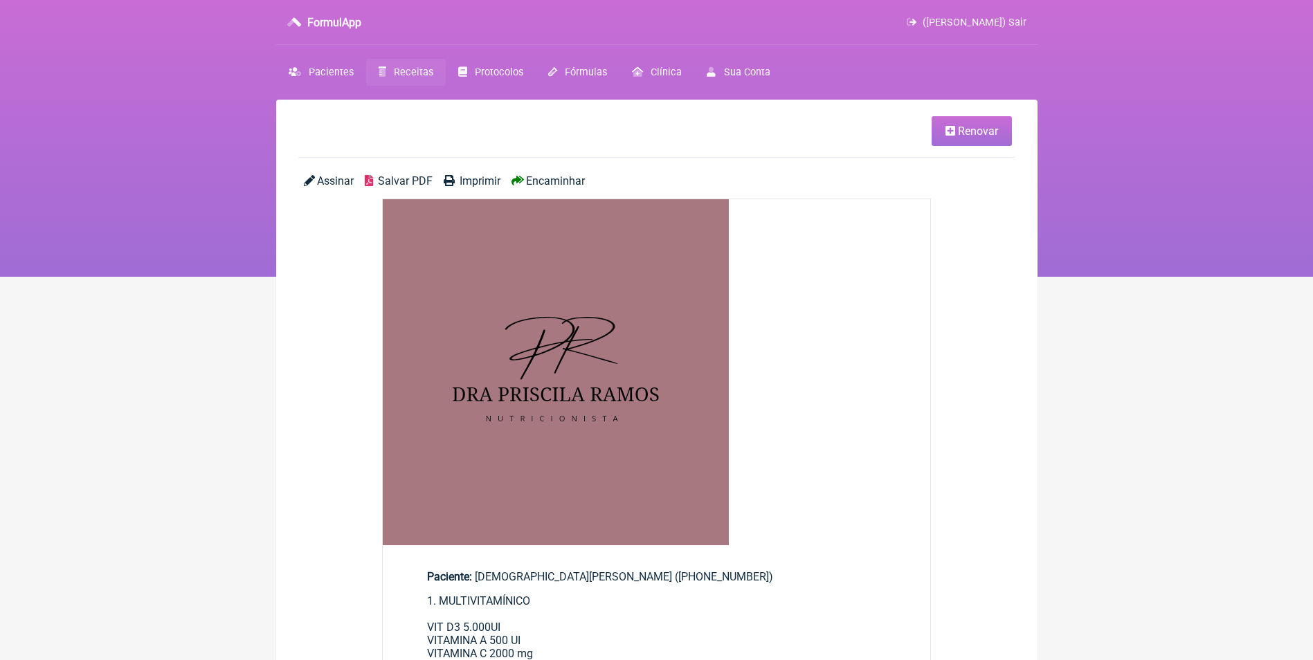
click at [574, 175] on span "Encaminhar" at bounding box center [555, 180] width 59 height 13
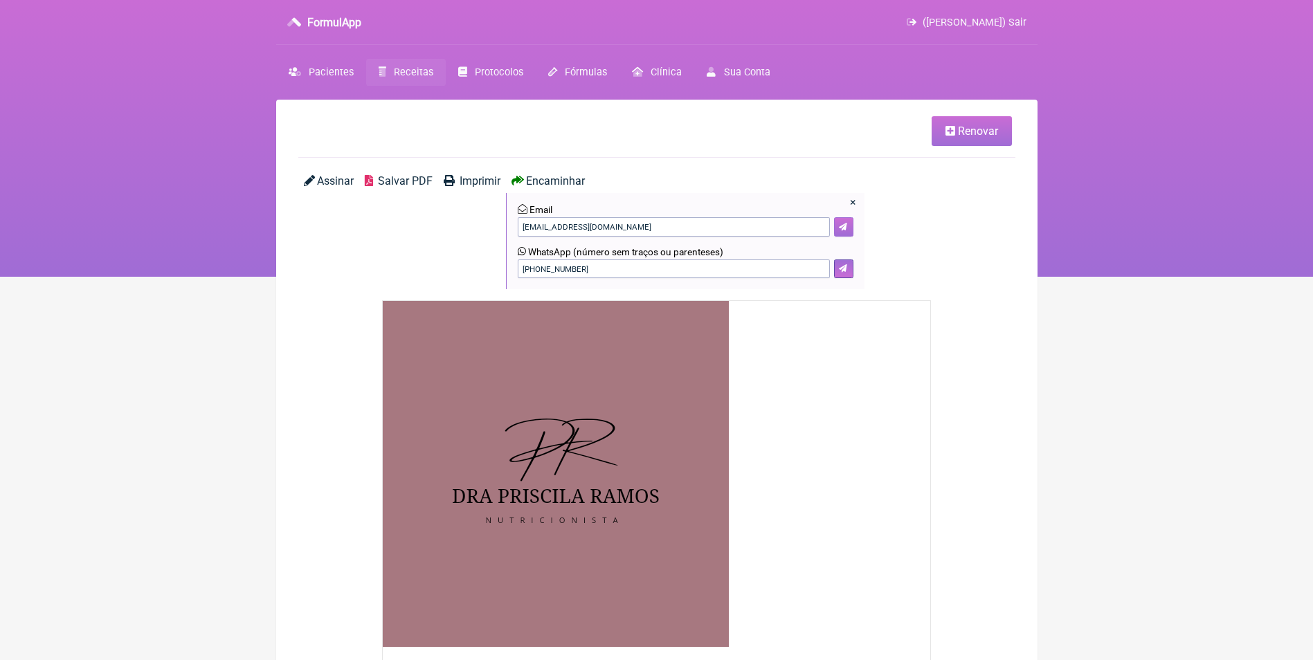
click at [844, 224] on icon at bounding box center [843, 227] width 8 height 8
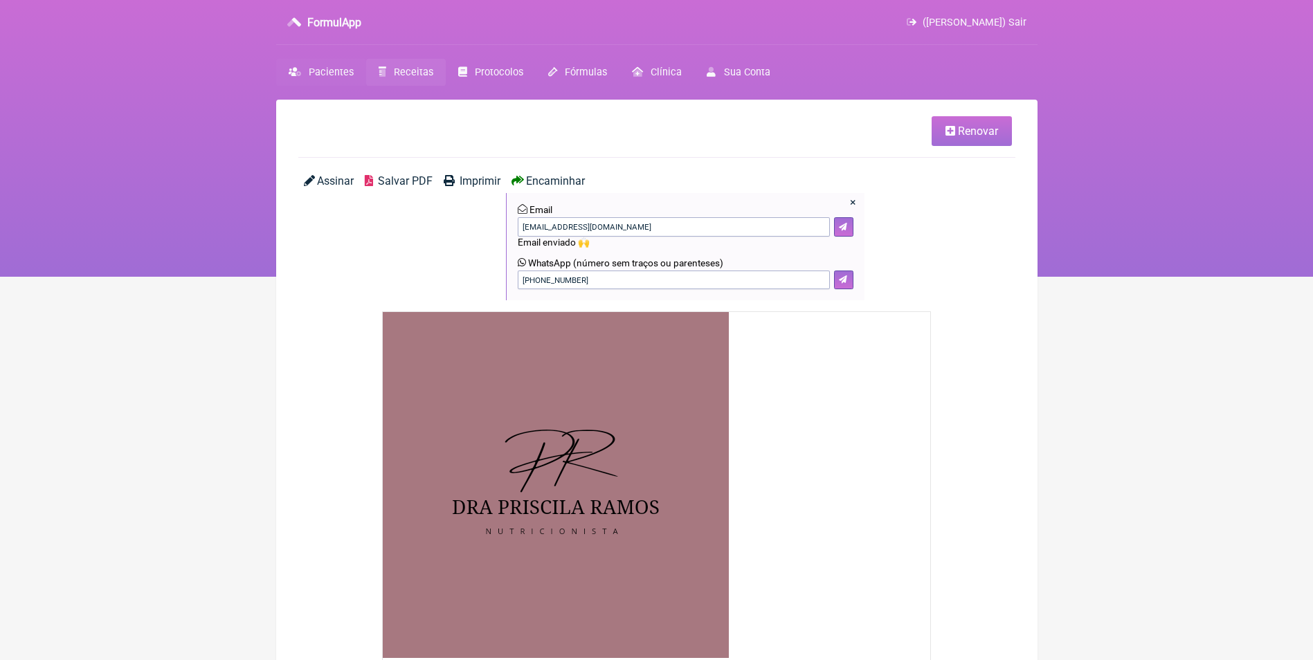
click at [322, 69] on span "Pacientes" at bounding box center [331, 72] width 45 height 12
